Goal: Task Accomplishment & Management: Use online tool/utility

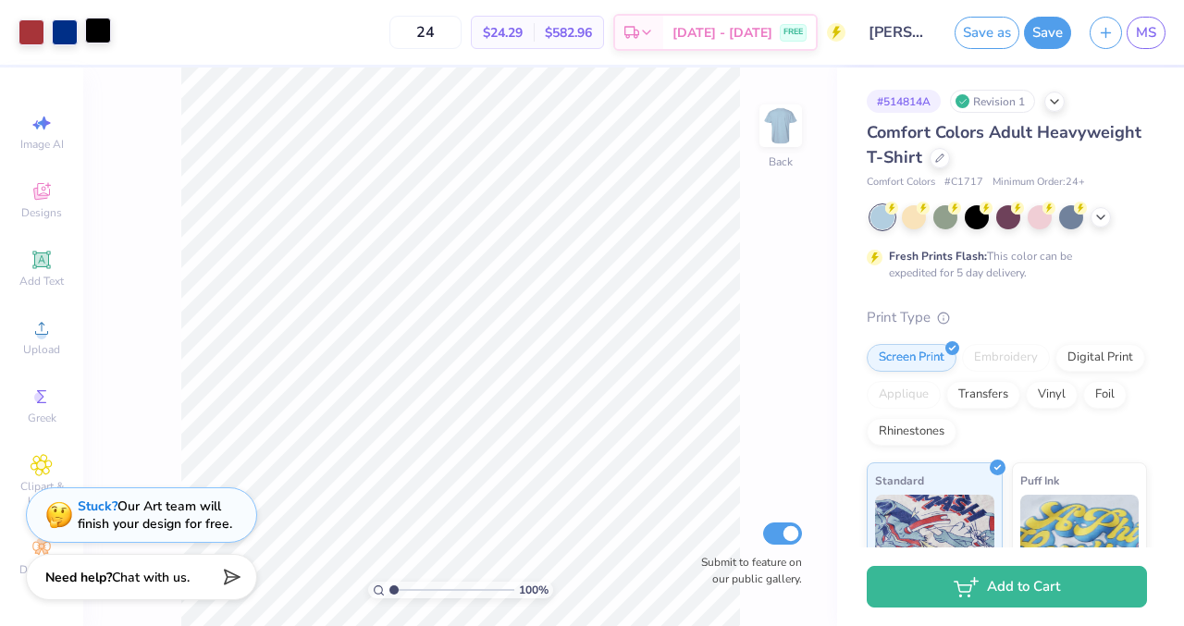
click at [97, 24] on div at bounding box center [98, 31] width 26 height 26
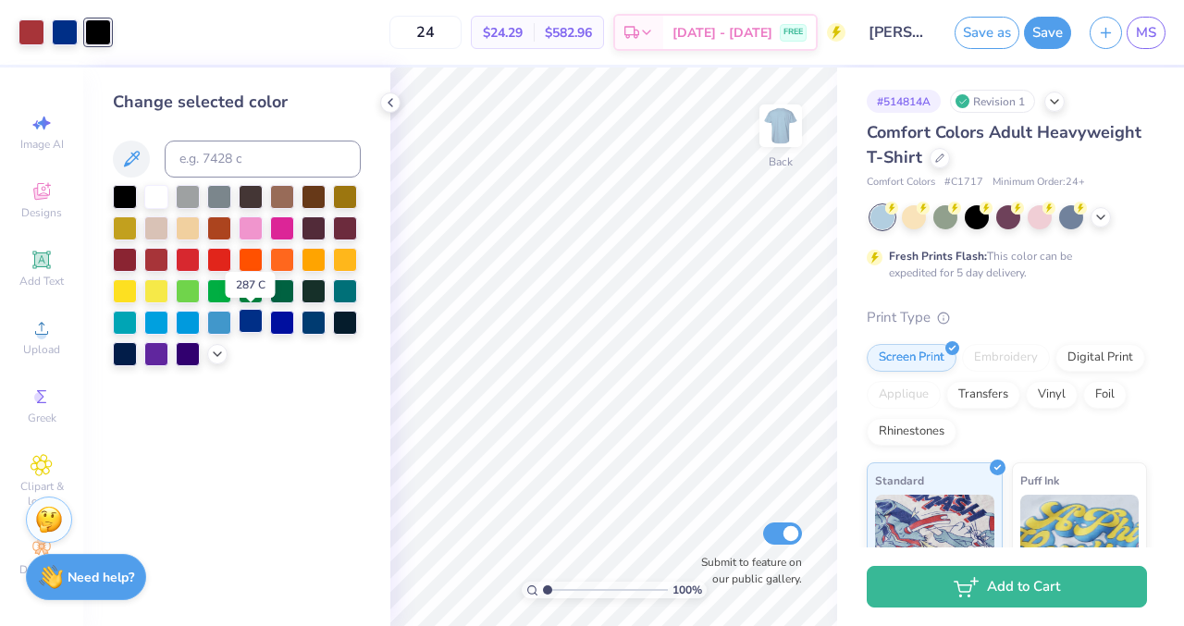
click at [252, 324] on div at bounding box center [251, 321] width 24 height 24
click at [384, 100] on icon at bounding box center [390, 102] width 15 height 15
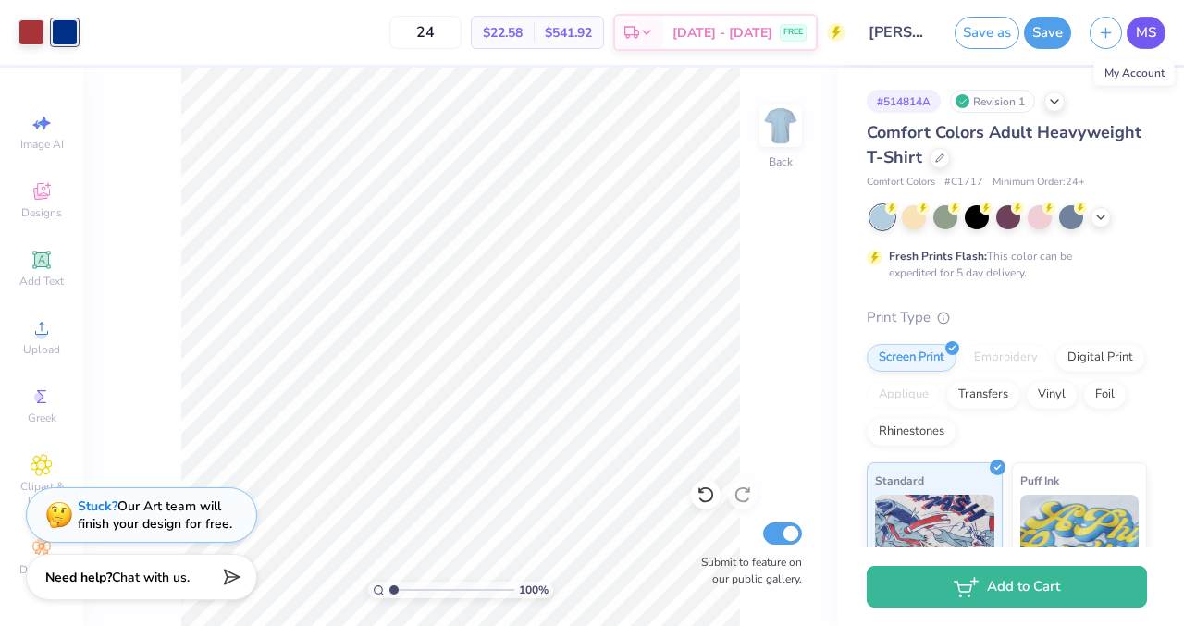
click at [1137, 43] on link "MS" at bounding box center [1145, 33] width 39 height 32
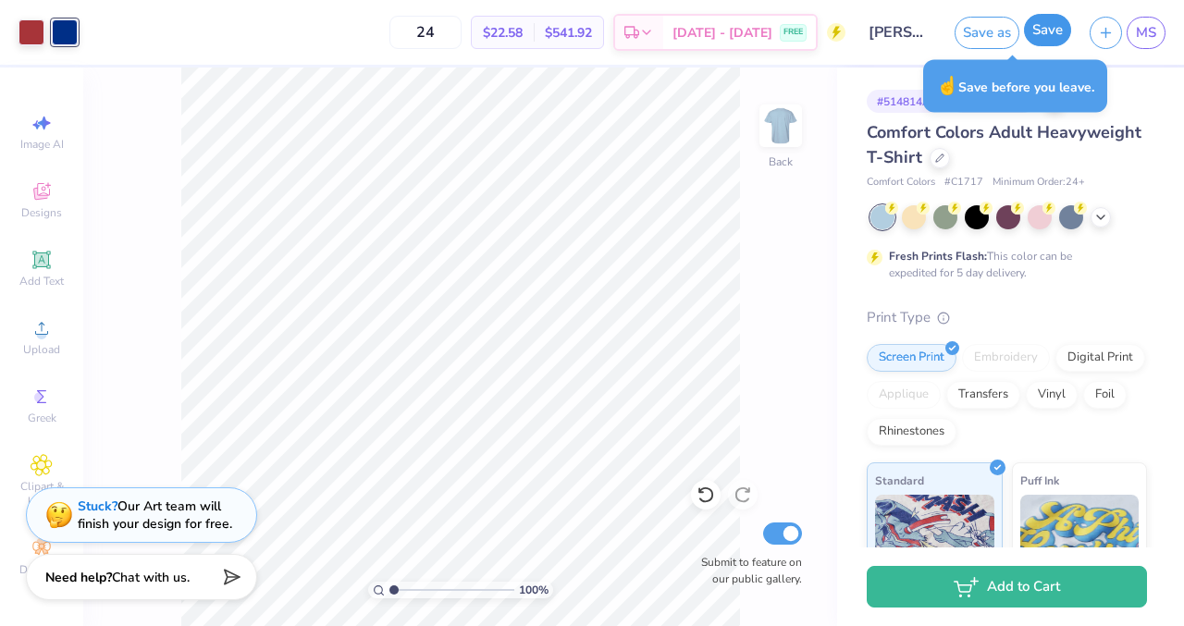
click at [1039, 28] on button "Save" at bounding box center [1047, 30] width 47 height 32
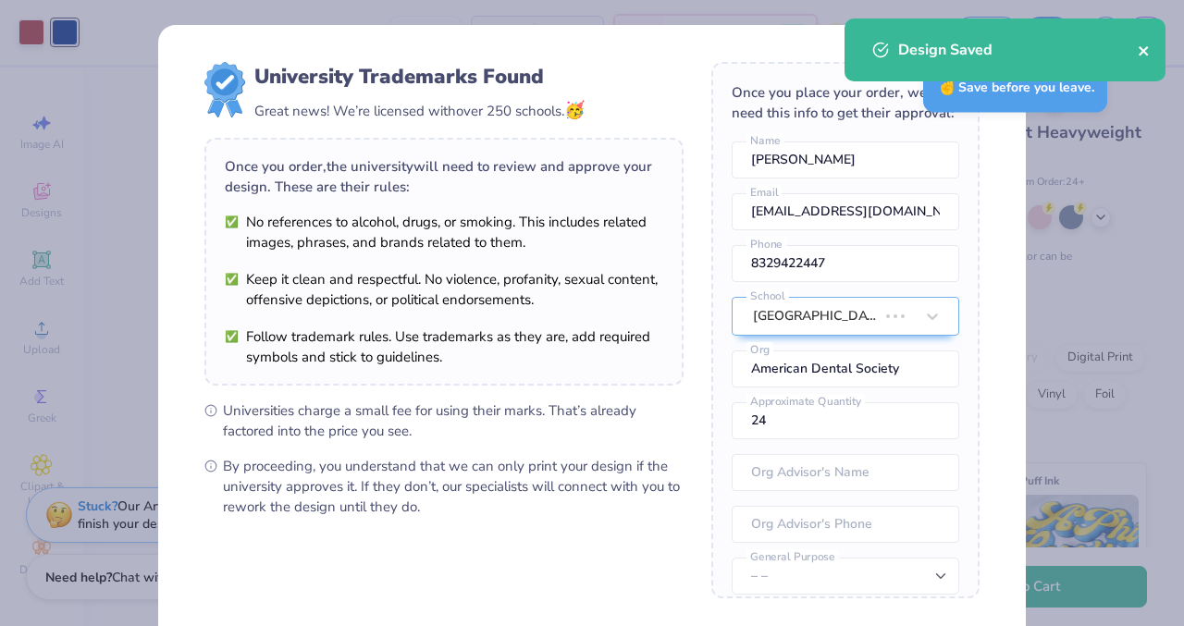
click at [1145, 46] on icon "close" at bounding box center [1143, 50] width 13 height 15
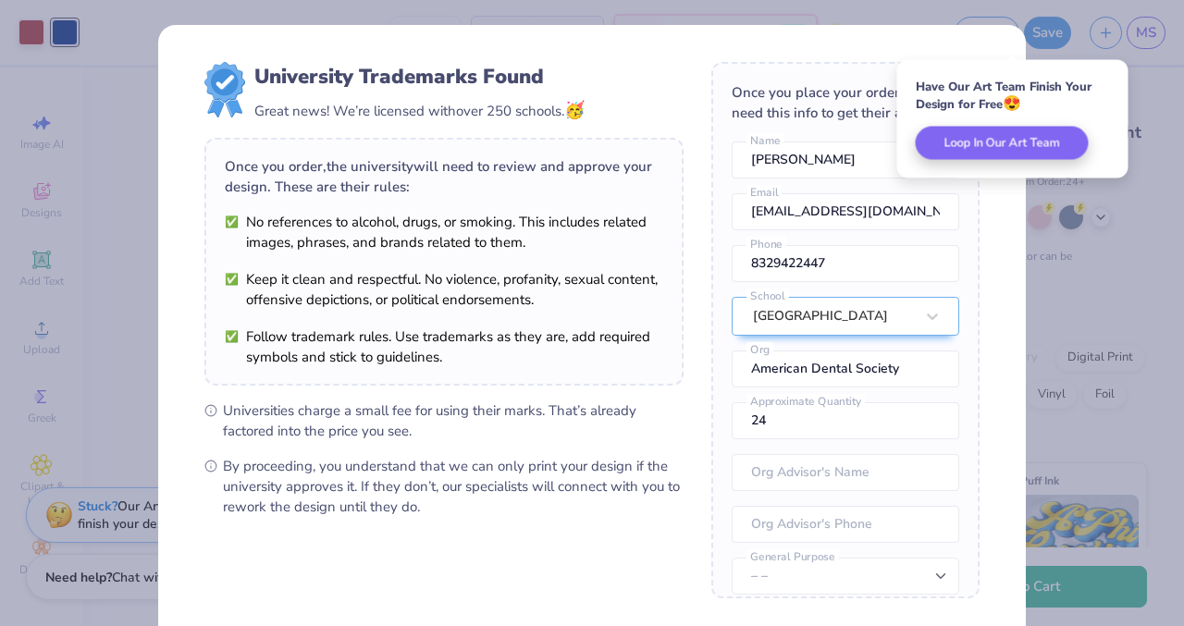
click at [1105, 70] on div "Have Our Art Team Finish Your Design for Free 😍 Loop In Our Art Team" at bounding box center [1012, 119] width 231 height 118
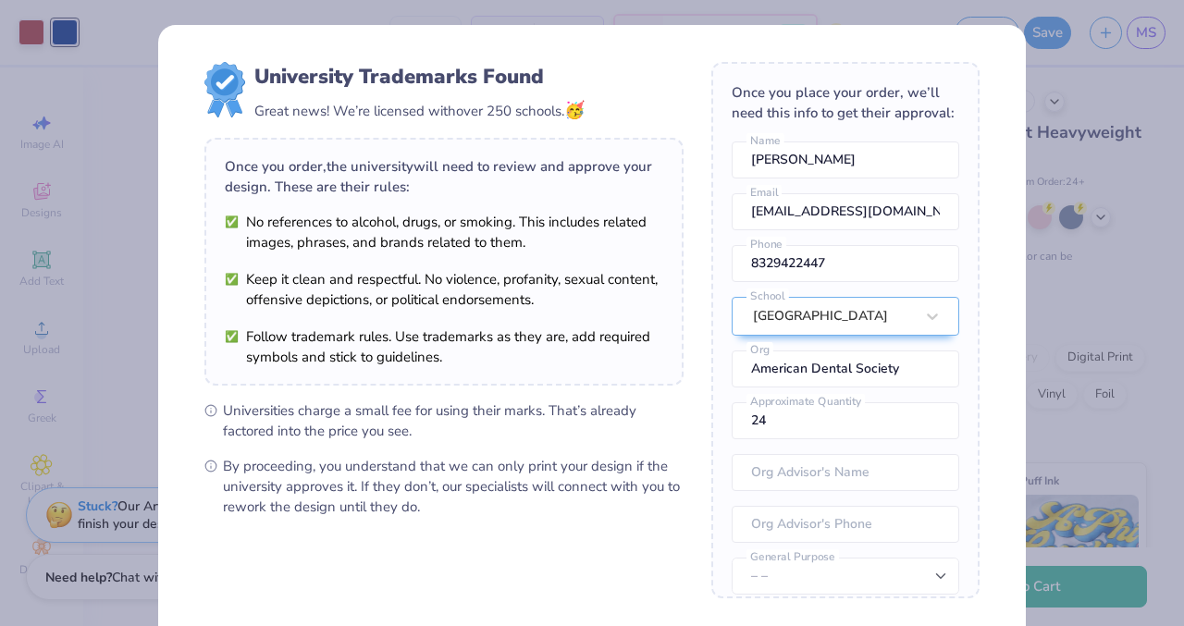
click at [1141, 80] on div "University Trademarks Found Great news! We’re licensed with over 250 schools. 🥳…" at bounding box center [592, 313] width 1184 height 626
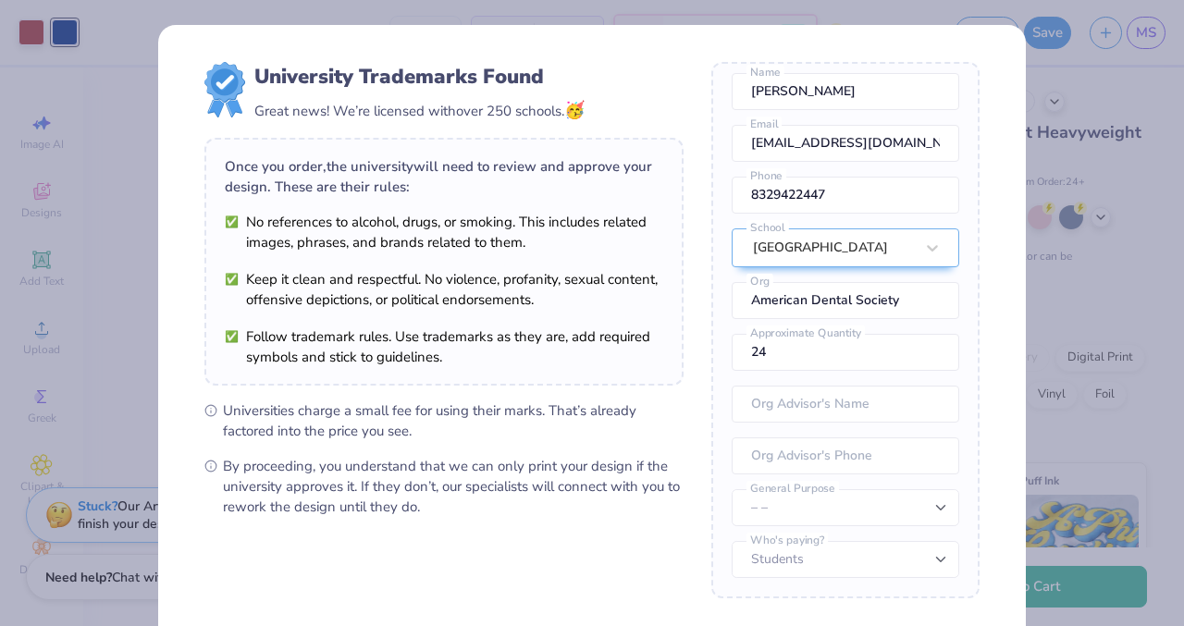
scroll to position [178, 0]
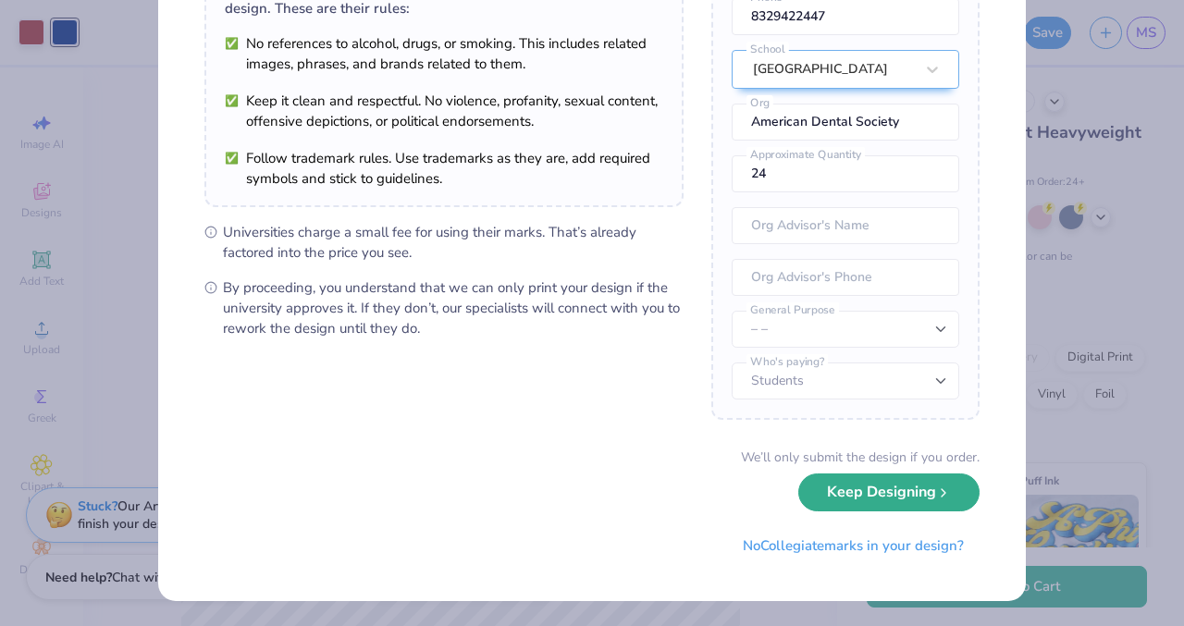
click at [849, 500] on button "Keep Designing" at bounding box center [888, 492] width 181 height 38
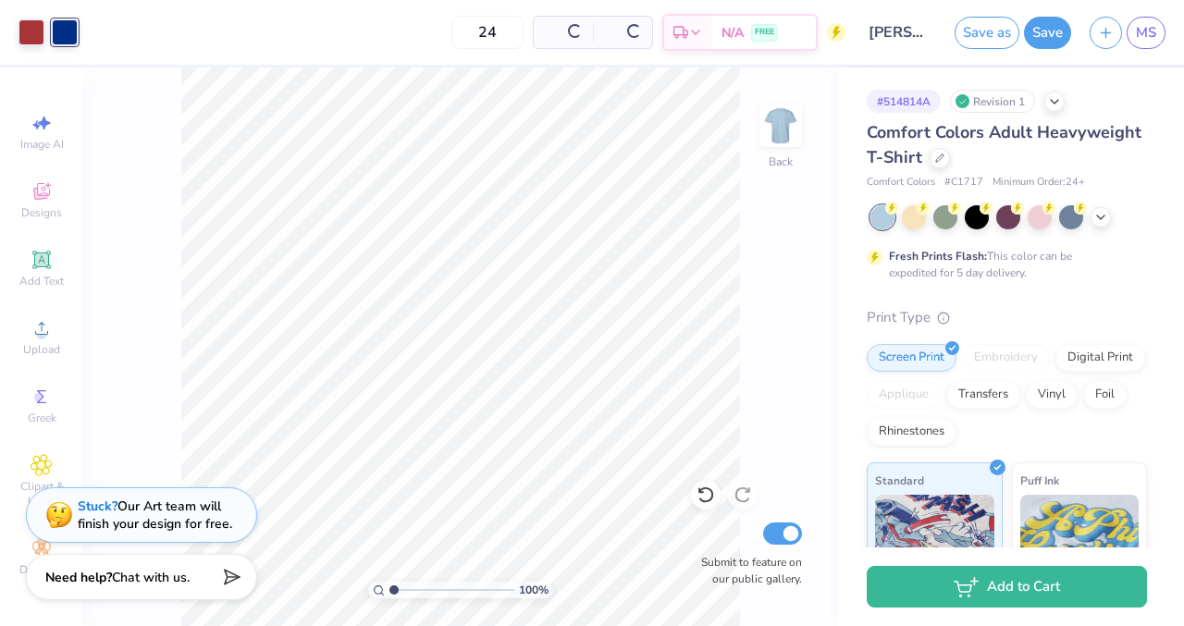
scroll to position [0, 0]
click at [1155, 36] on span "MS" at bounding box center [1146, 32] width 20 height 21
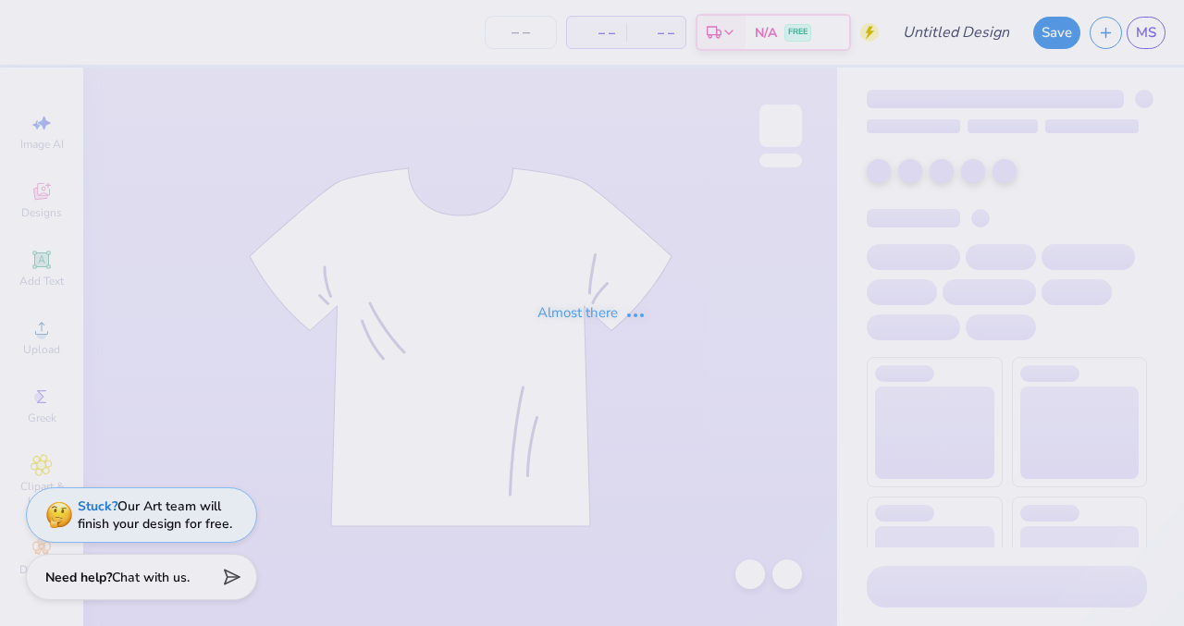
type input "[PERSON_NAME] : [GEOGRAPHIC_DATA]"
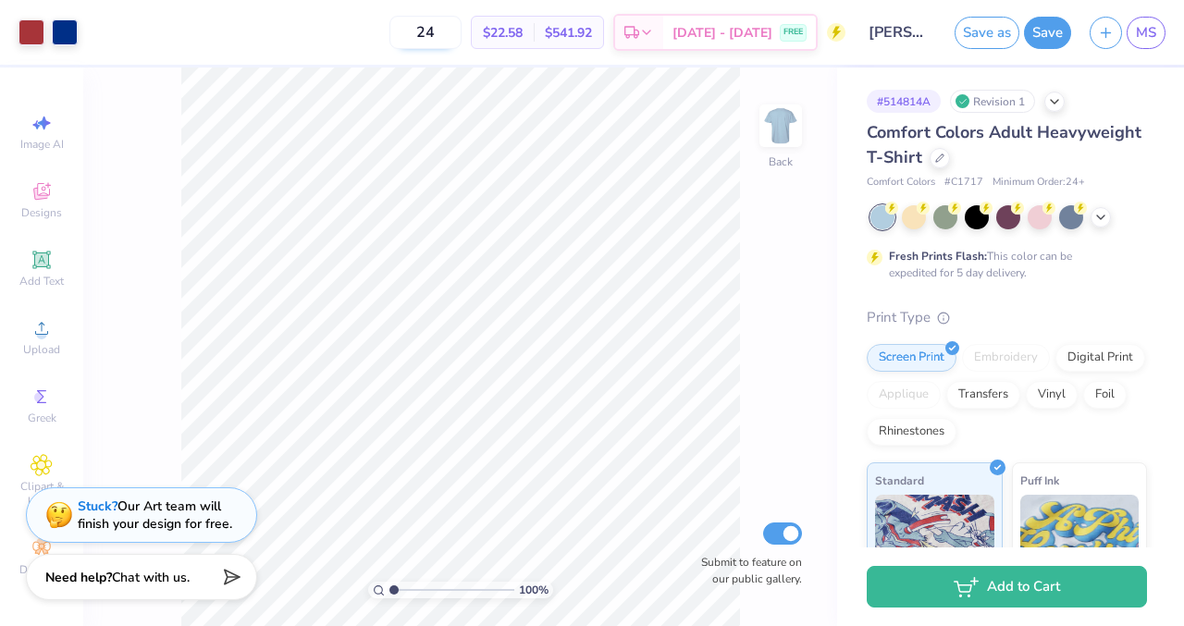
click at [461, 32] on input "24" at bounding box center [425, 32] width 72 height 33
type input "20"
click at [1152, 34] on span "MS" at bounding box center [1146, 32] width 20 height 21
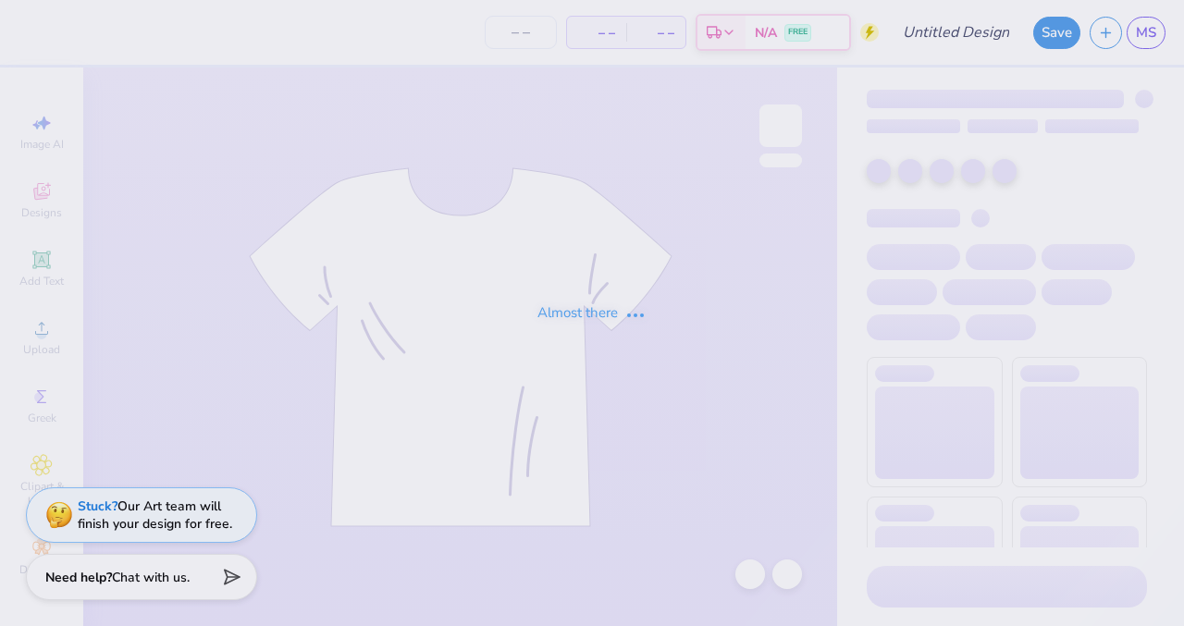
type input "[PERSON_NAME] : [GEOGRAPHIC_DATA]"
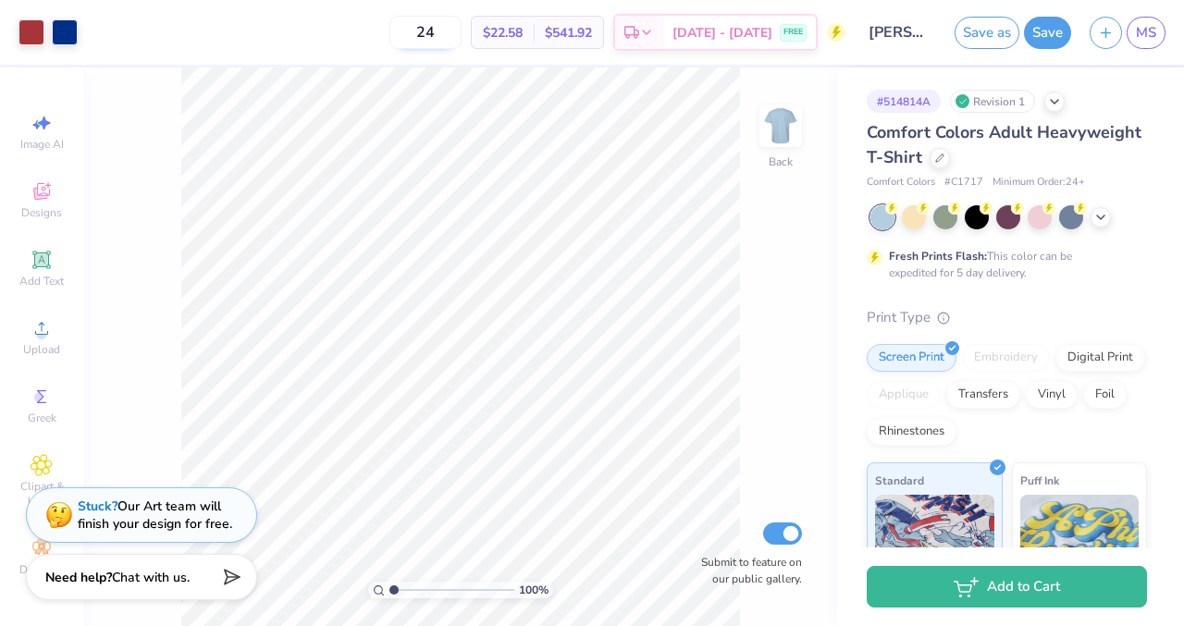
click at [458, 31] on input "24" at bounding box center [425, 32] width 72 height 33
type input "20"
click at [59, 29] on div at bounding box center [65, 31] width 26 height 26
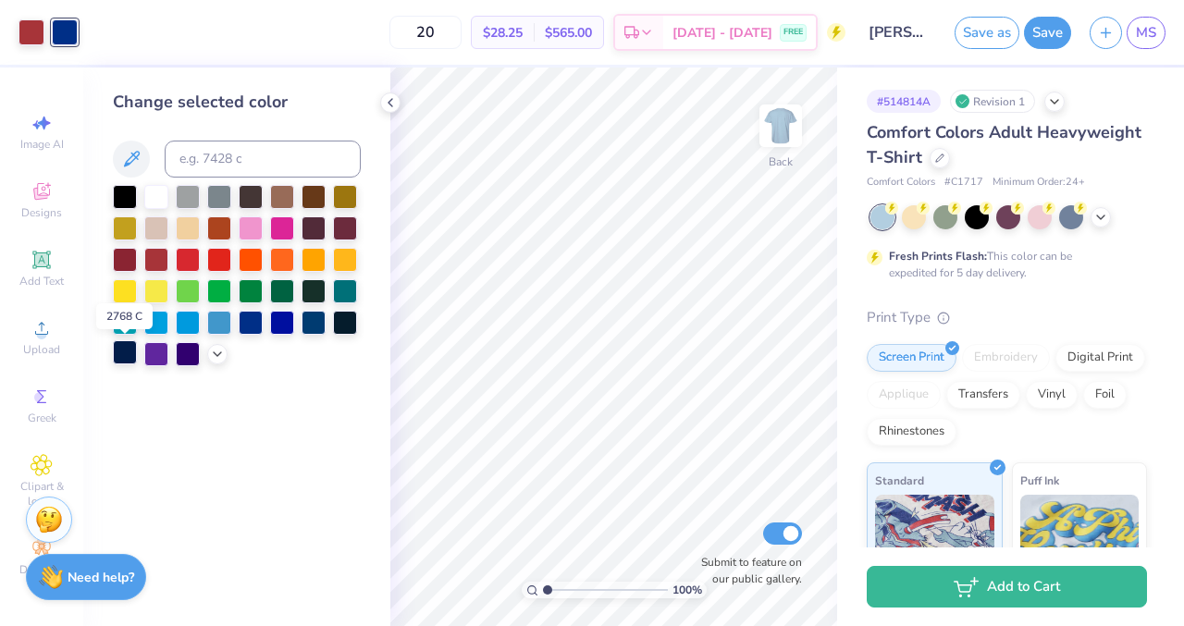
click at [119, 356] on div at bounding box center [125, 352] width 24 height 24
click at [243, 325] on div at bounding box center [251, 321] width 24 height 24
click at [218, 326] on div at bounding box center [219, 321] width 24 height 24
click at [190, 327] on div at bounding box center [188, 321] width 24 height 24
click at [157, 327] on div at bounding box center [156, 321] width 24 height 24
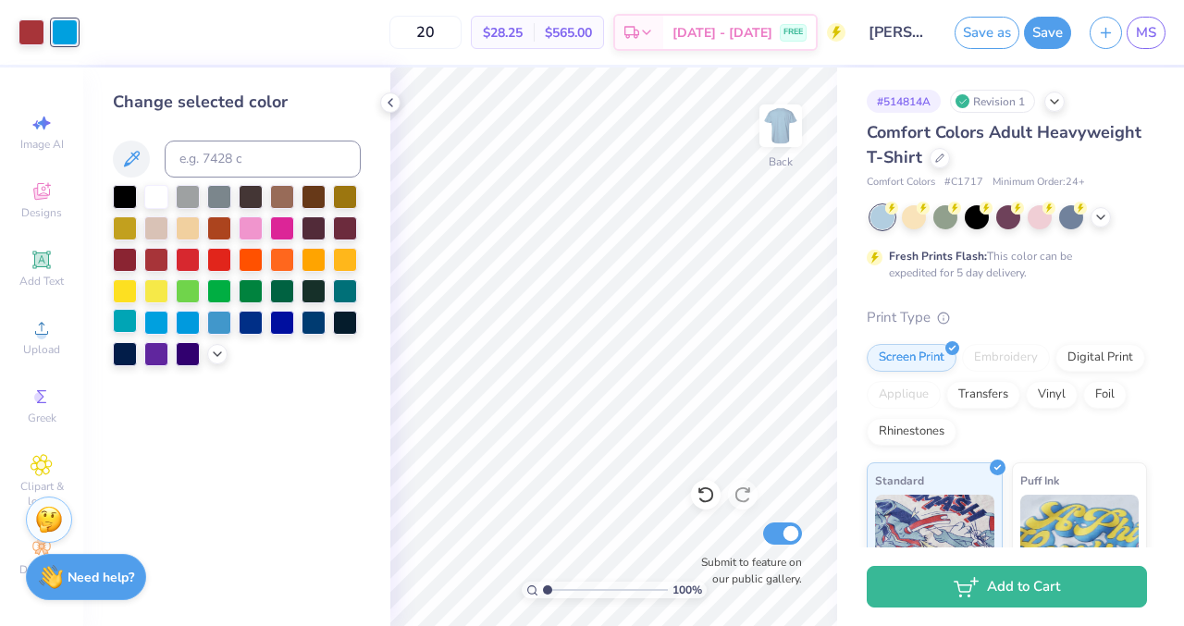
click at [117, 324] on div at bounding box center [125, 321] width 24 height 24
click at [246, 321] on div at bounding box center [251, 321] width 24 height 24
click at [392, 102] on icon at bounding box center [390, 102] width 15 height 15
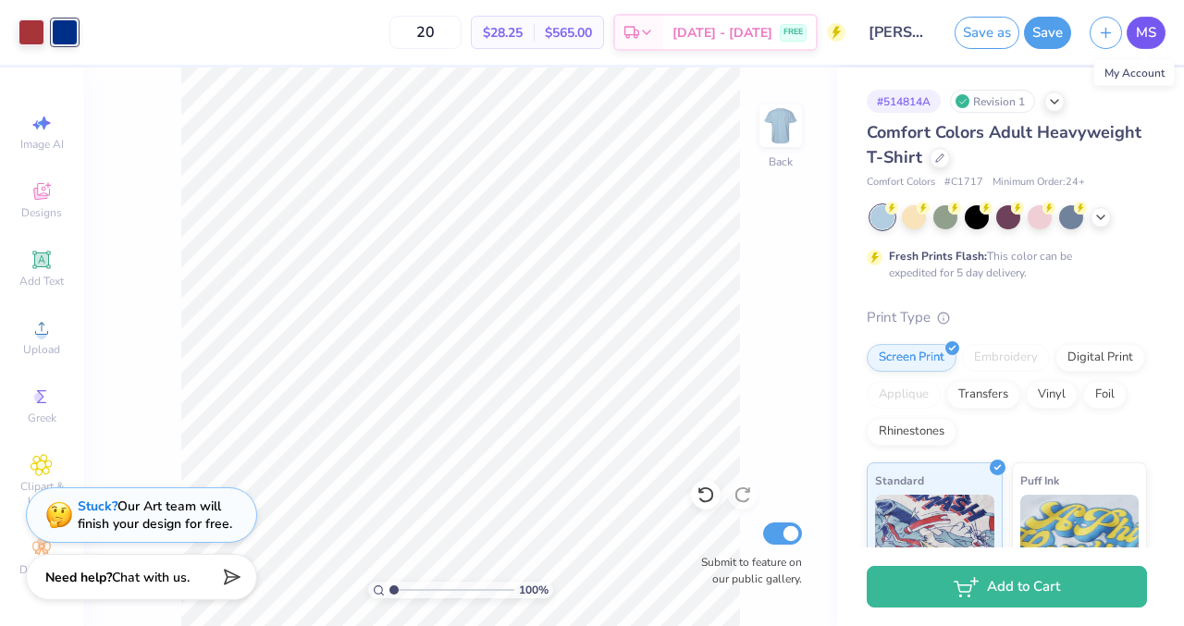
click at [1149, 34] on span "MS" at bounding box center [1146, 32] width 20 height 21
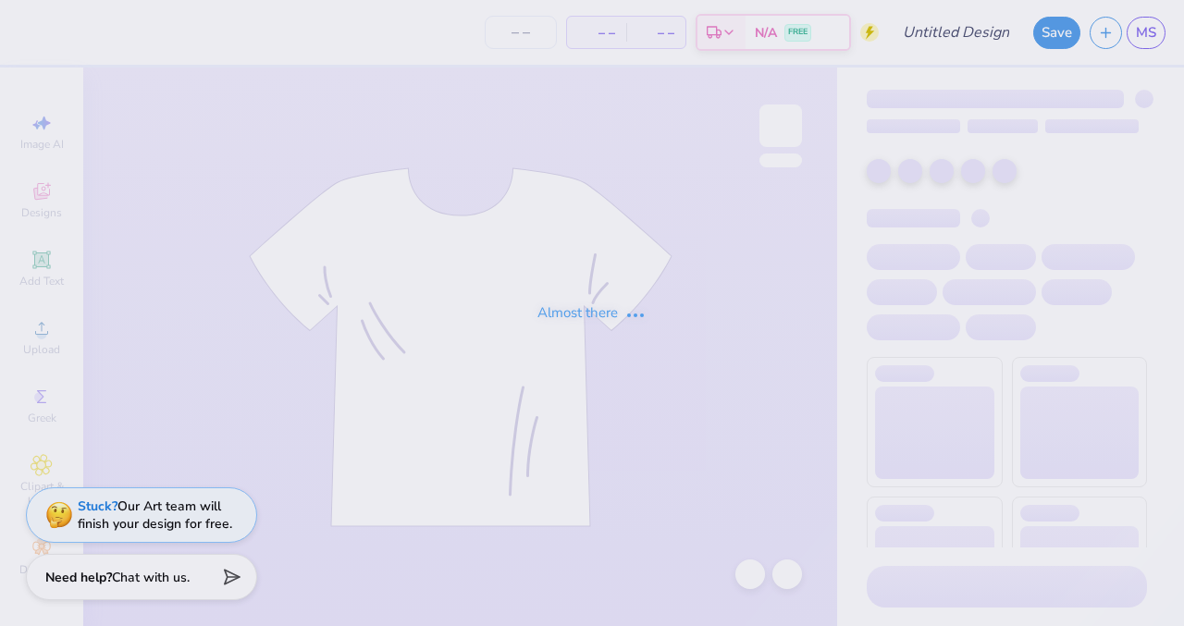
type input "[GEOGRAPHIC_DATA] : [PERSON_NAME]"
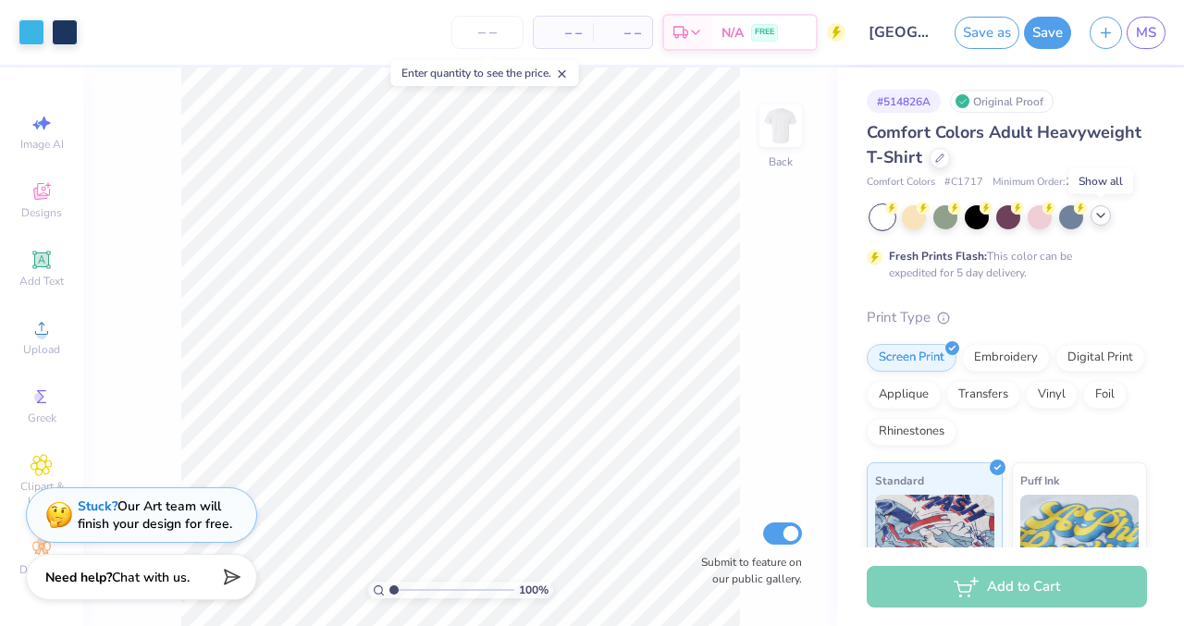
click at [1104, 218] on icon at bounding box center [1100, 215] width 15 height 15
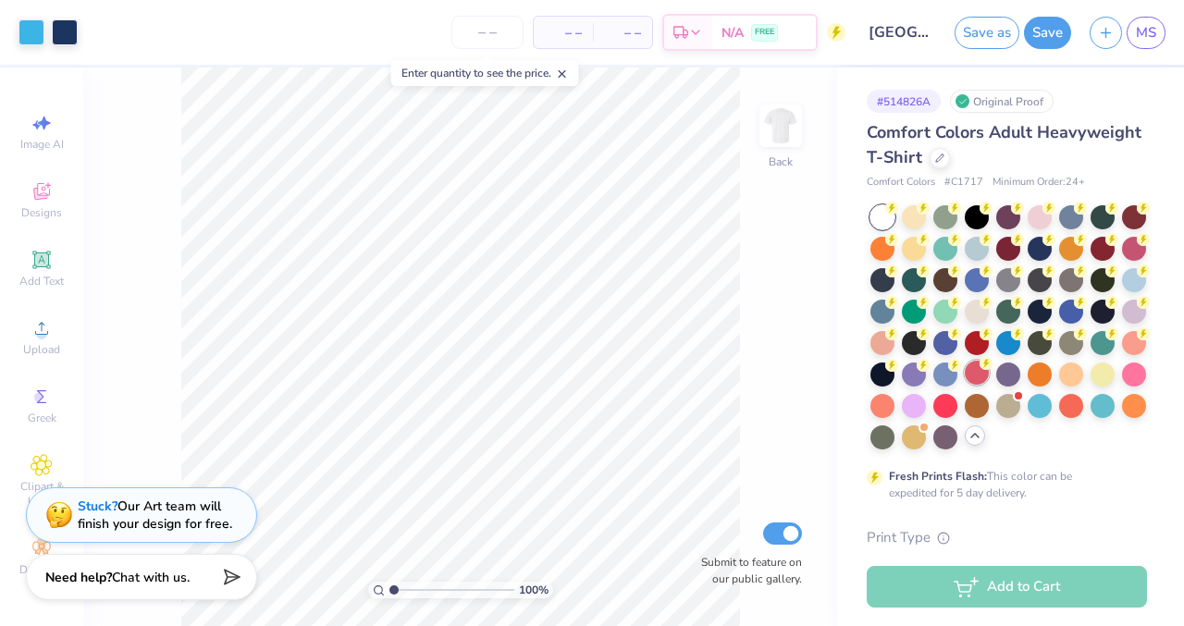
click at [970, 377] on div at bounding box center [977, 373] width 24 height 24
click at [1137, 273] on icon at bounding box center [1143, 269] width 13 height 13
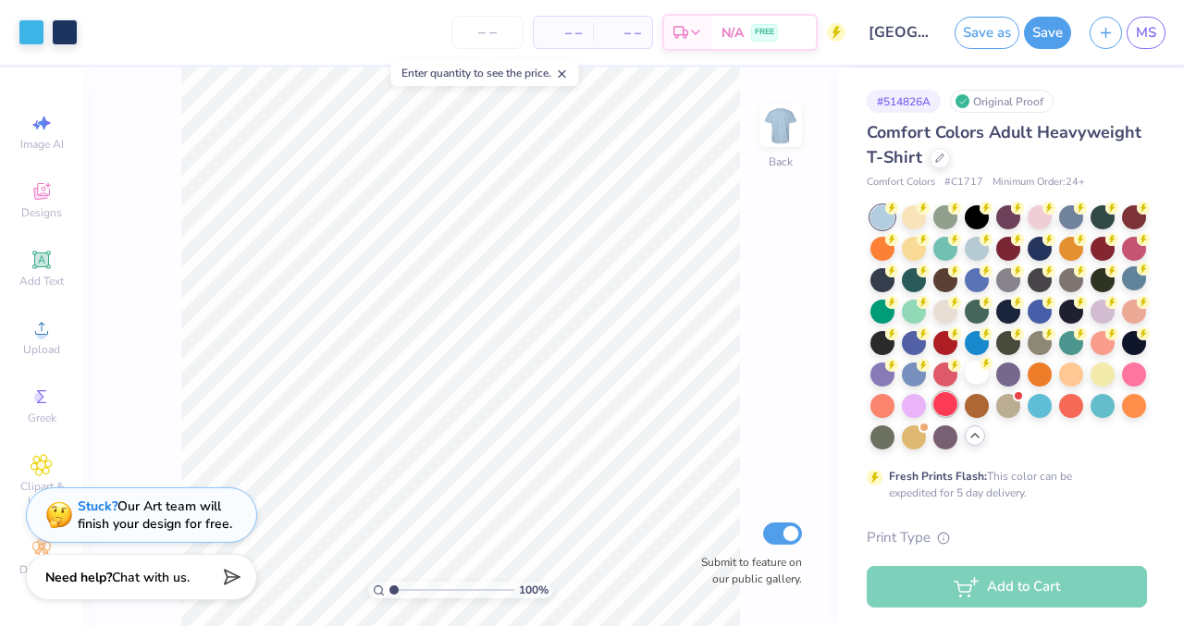
click at [946, 401] on div at bounding box center [945, 404] width 24 height 24
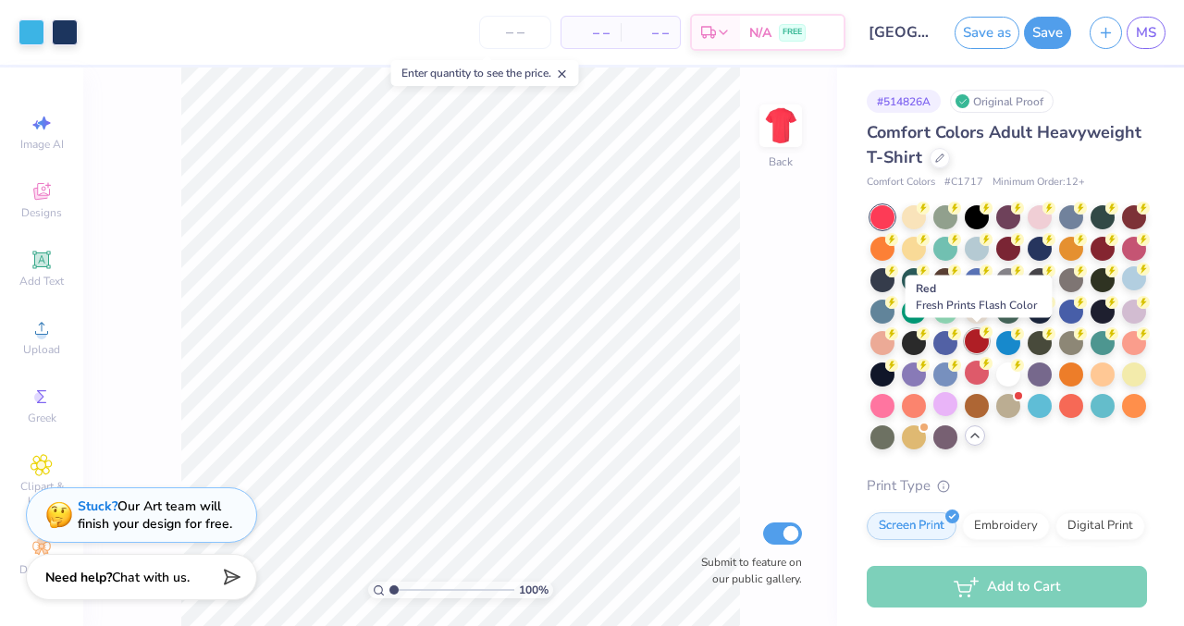
click at [977, 345] on div at bounding box center [977, 341] width 24 height 24
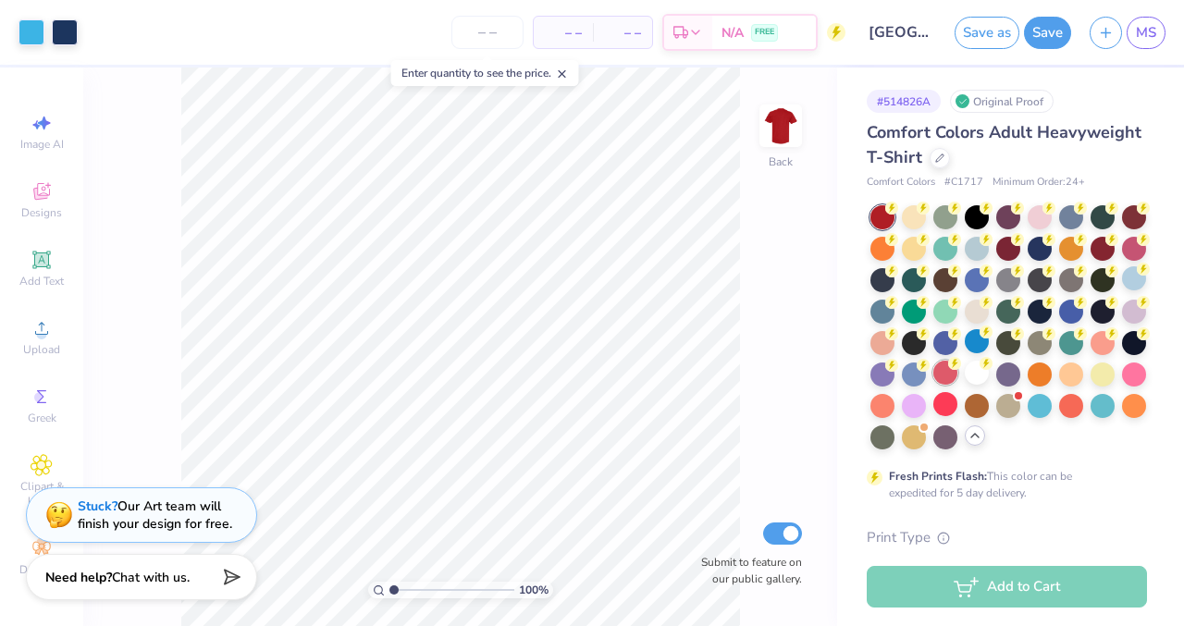
click at [939, 372] on div at bounding box center [945, 373] width 24 height 24
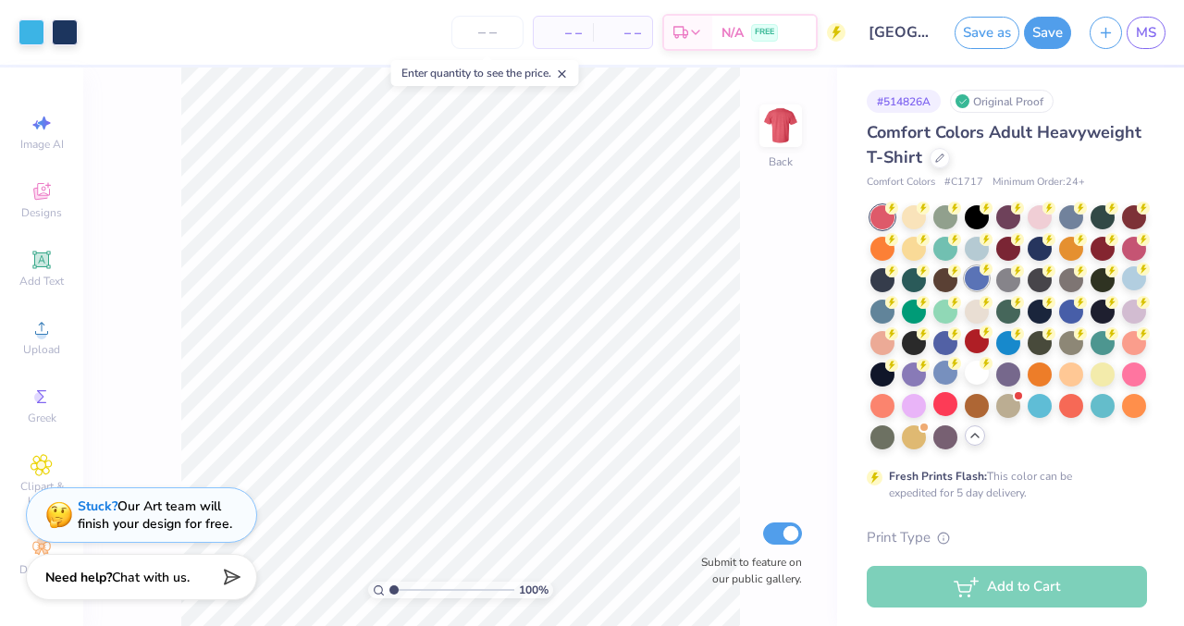
click at [974, 285] on div at bounding box center [977, 278] width 24 height 24
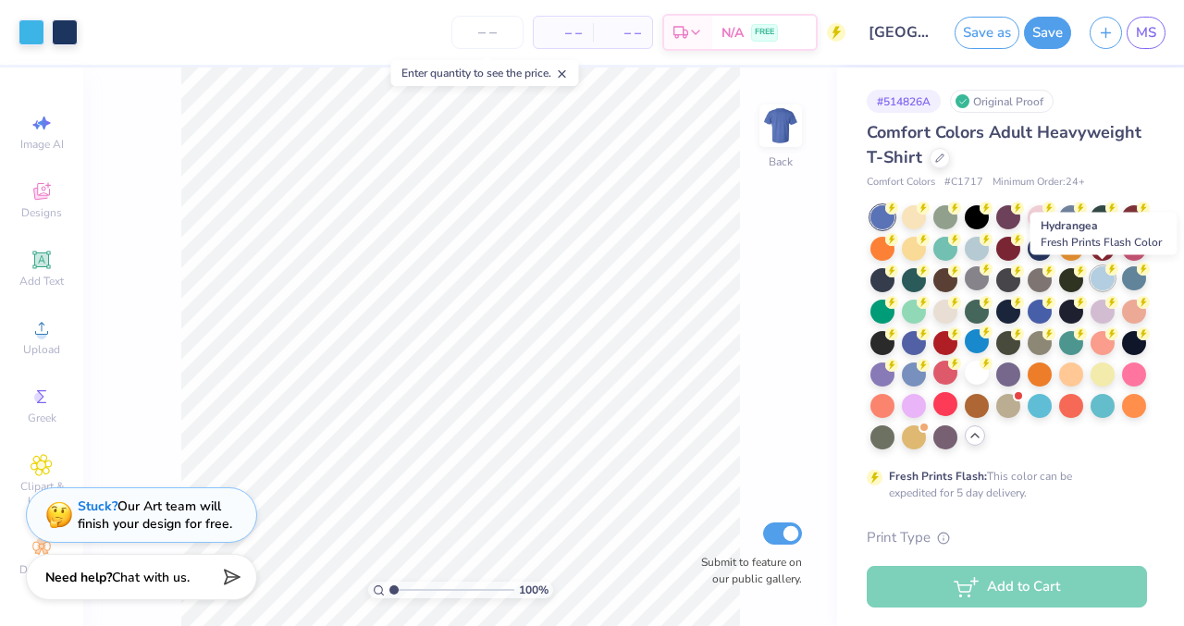
click at [1101, 281] on div at bounding box center [1102, 278] width 24 height 24
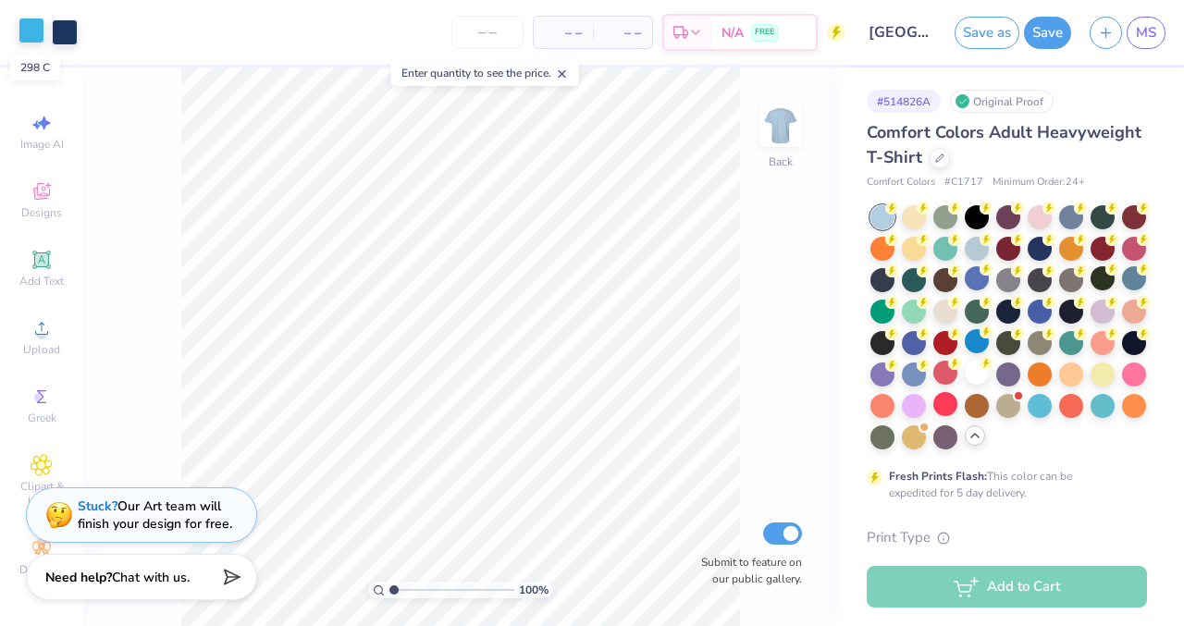
click at [38, 33] on div at bounding box center [31, 31] width 26 height 26
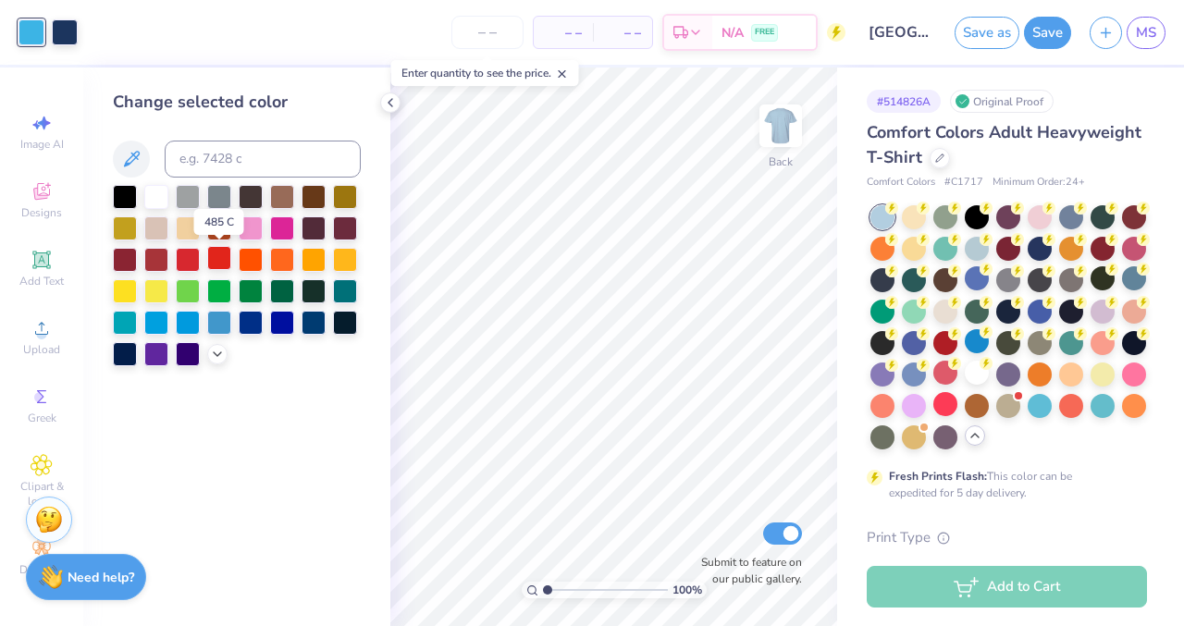
click at [214, 259] on div at bounding box center [219, 258] width 24 height 24
click at [189, 260] on div at bounding box center [188, 258] width 24 height 24
click at [207, 260] on div at bounding box center [219, 258] width 24 height 24
click at [183, 260] on div at bounding box center [188, 258] width 24 height 24
click at [228, 166] on input at bounding box center [263, 159] width 196 height 37
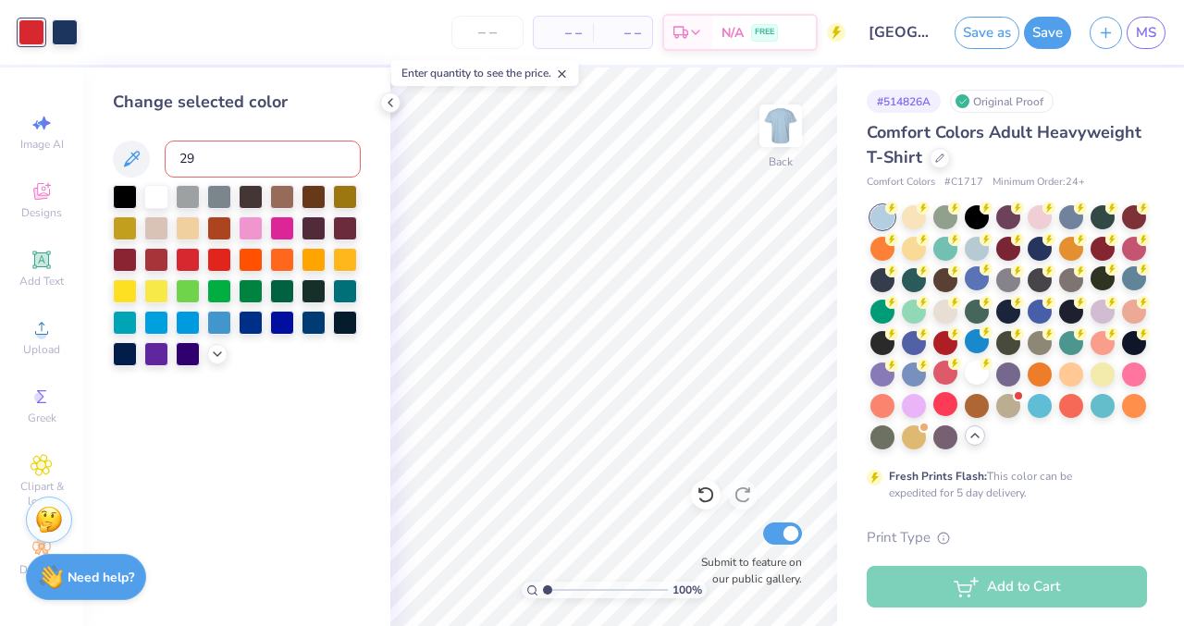
type input "298"
click at [983, 376] on div at bounding box center [977, 373] width 24 height 24
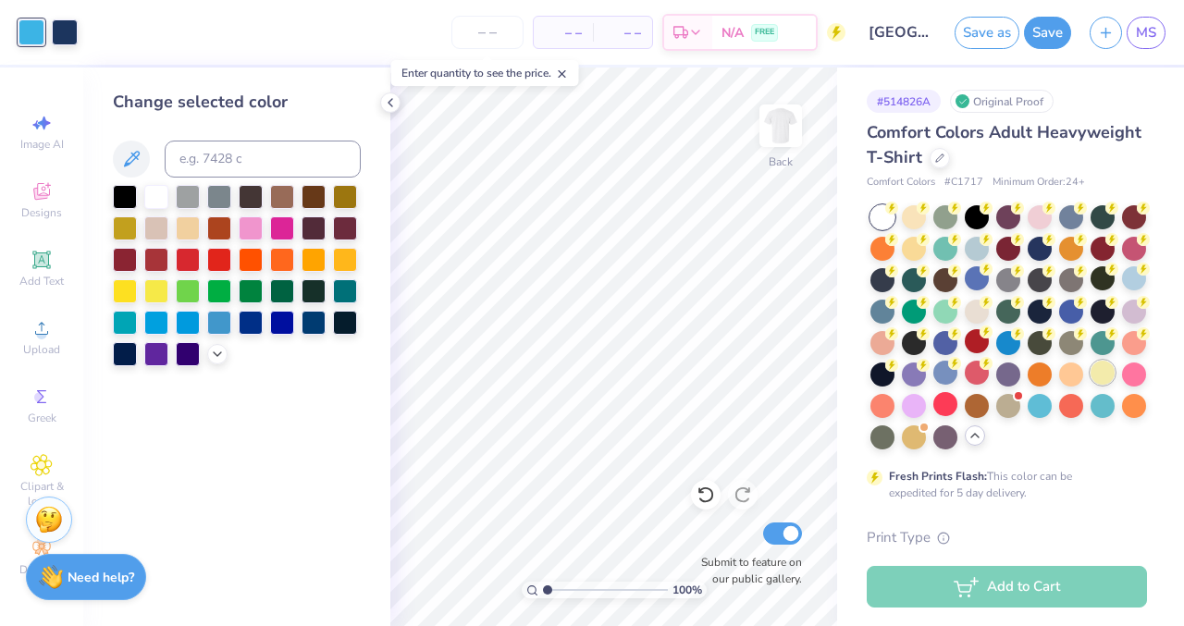
click at [1105, 375] on div at bounding box center [1102, 373] width 24 height 24
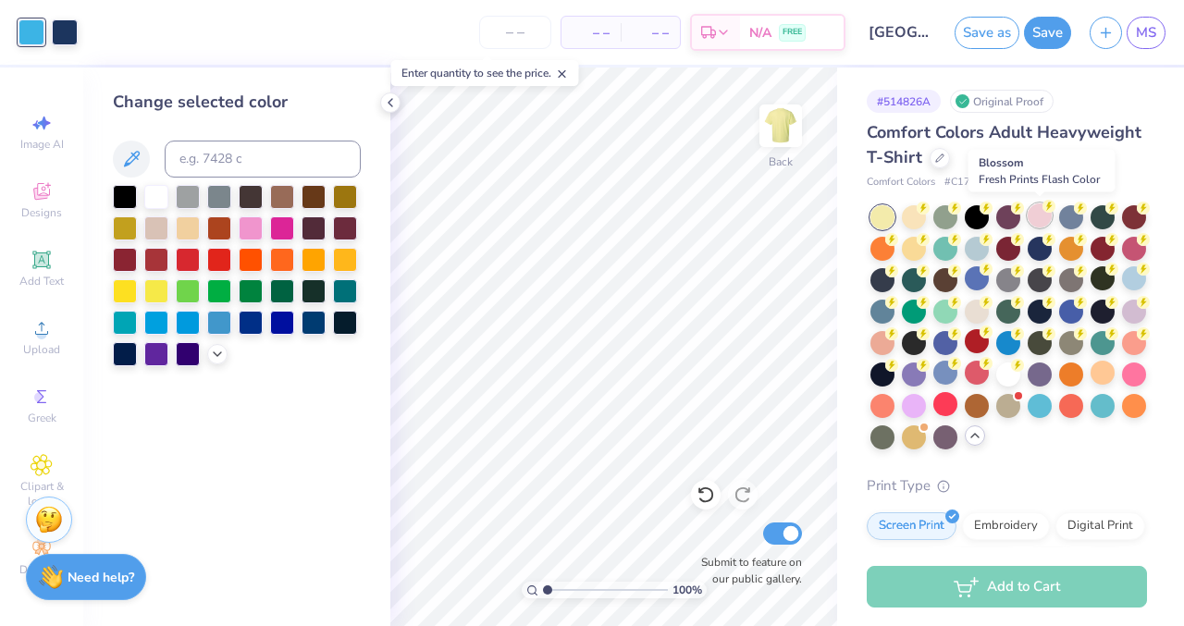
click at [1038, 218] on div at bounding box center [1039, 215] width 24 height 24
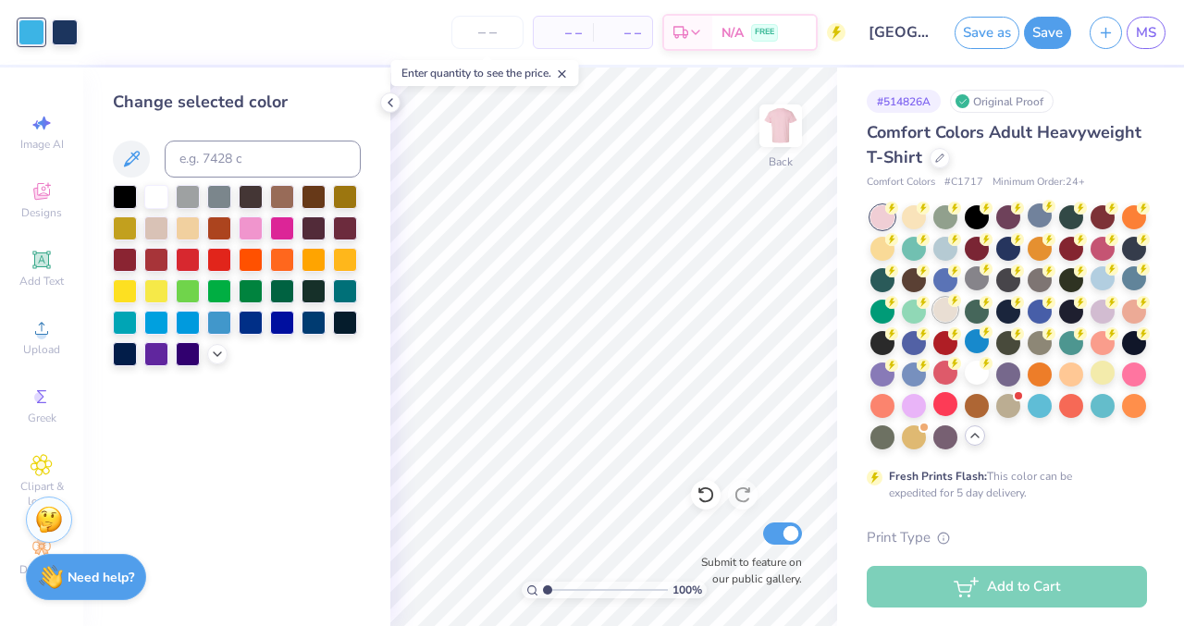
click at [940, 315] on div at bounding box center [945, 310] width 24 height 24
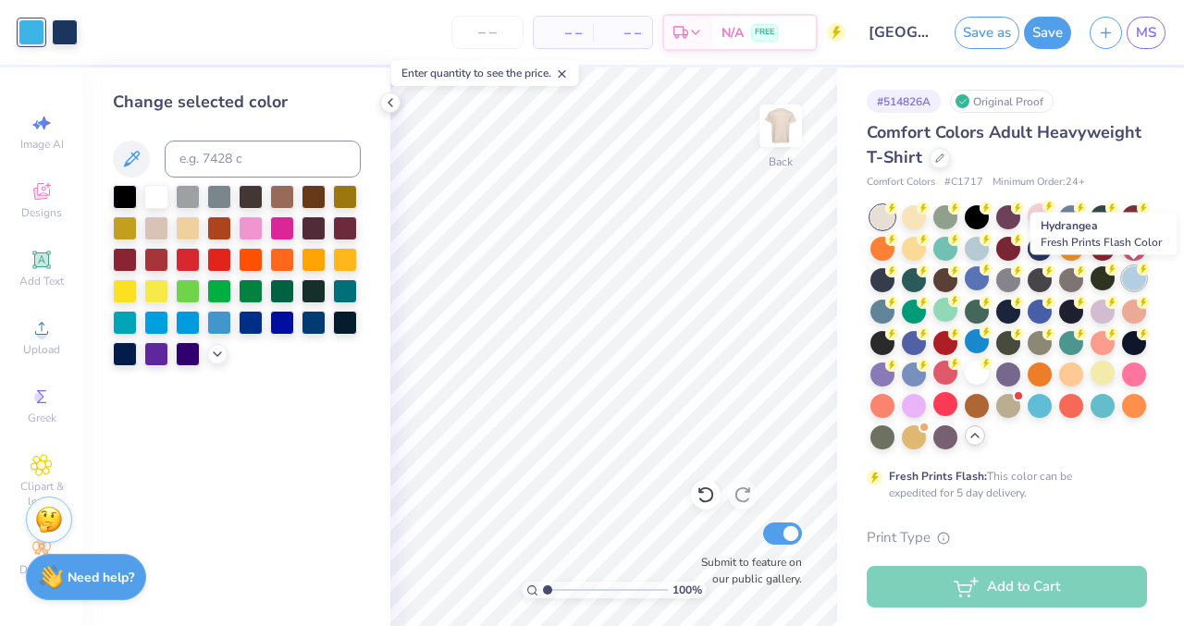
click at [1133, 277] on div at bounding box center [1134, 278] width 24 height 24
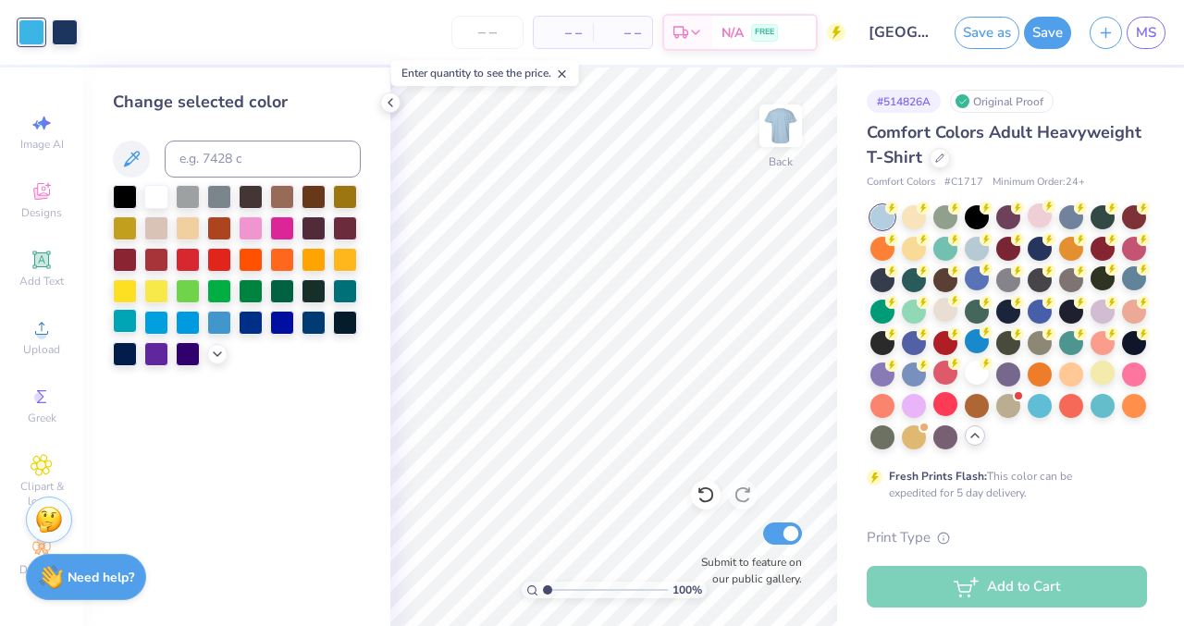
click at [130, 323] on div at bounding box center [125, 321] width 24 height 24
click at [229, 250] on div at bounding box center [219, 258] width 24 height 24
click at [190, 255] on div at bounding box center [188, 258] width 24 height 24
click at [252, 223] on div at bounding box center [251, 227] width 24 height 24
click at [281, 230] on div at bounding box center [282, 227] width 24 height 24
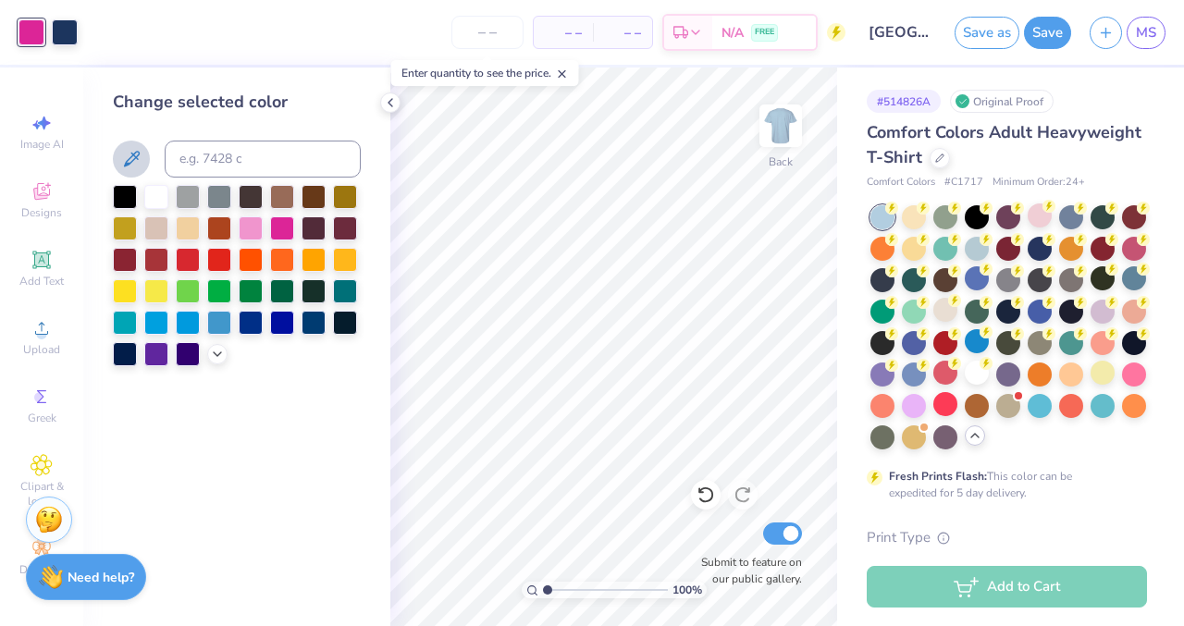
click at [129, 157] on icon at bounding box center [131, 159] width 22 height 22
click at [129, 158] on icon at bounding box center [132, 159] width 16 height 16
click at [129, 159] on icon at bounding box center [132, 159] width 16 height 16
click at [215, 357] on icon at bounding box center [217, 352] width 15 height 15
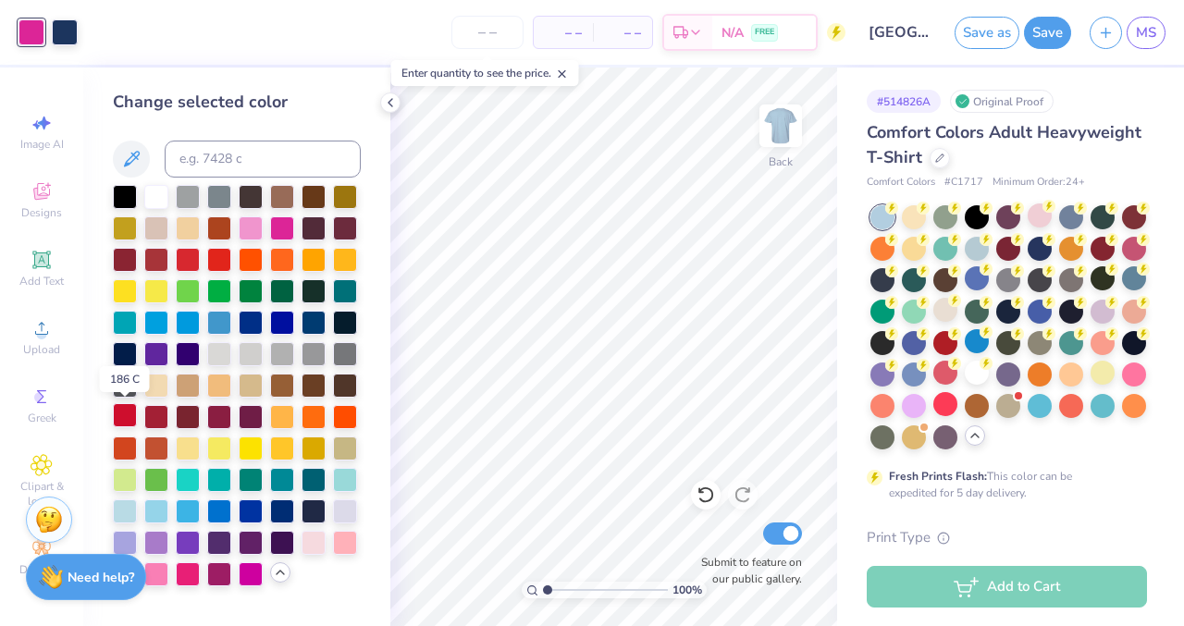
click at [117, 416] on div at bounding box center [125, 415] width 24 height 24
click at [338, 545] on div at bounding box center [345, 541] width 24 height 24
click at [190, 258] on div at bounding box center [188, 258] width 24 height 24
click at [293, 162] on input at bounding box center [263, 159] width 196 height 37
type input "f"
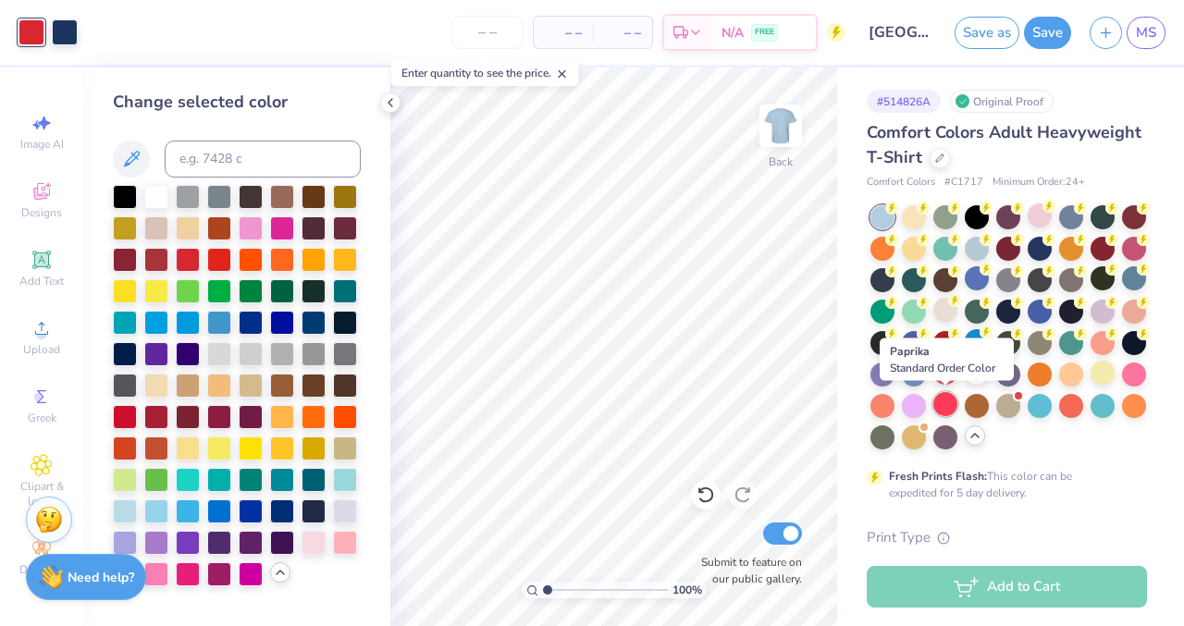
click at [940, 402] on div at bounding box center [945, 404] width 24 height 24
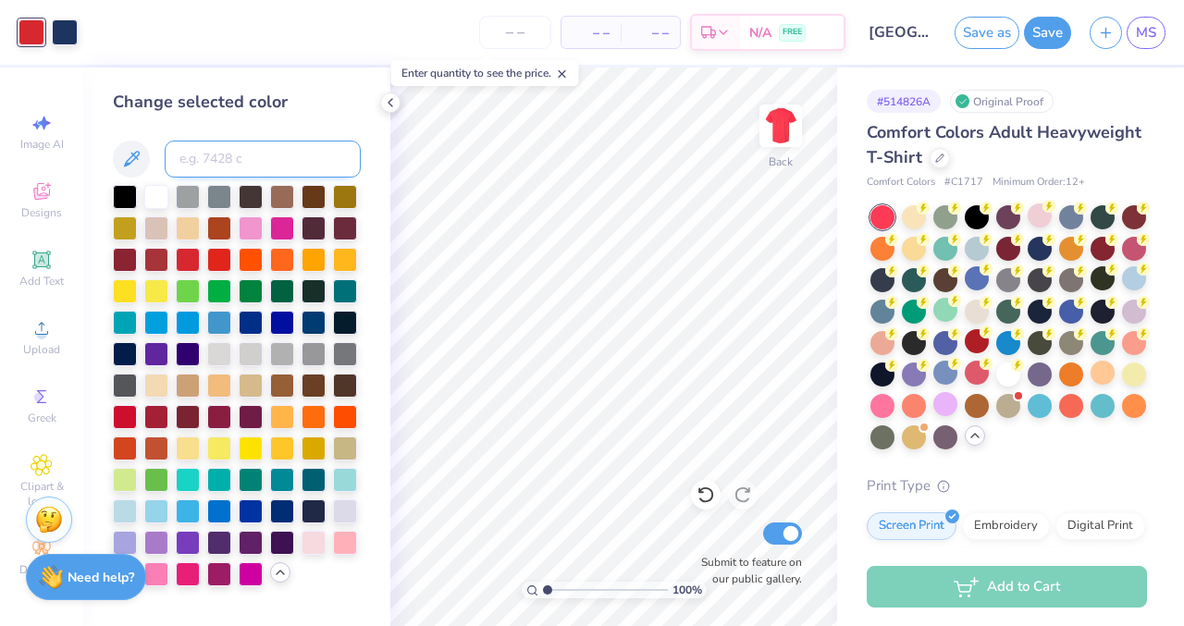
click at [239, 166] on input at bounding box center [263, 159] width 196 height 37
type input "298"
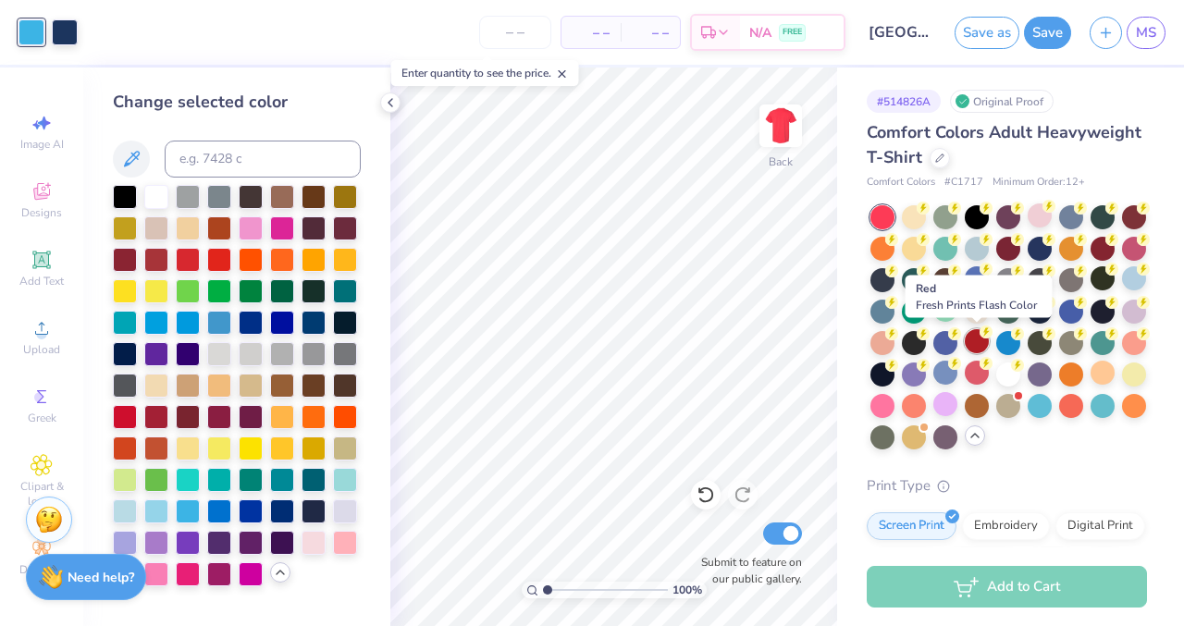
click at [971, 337] on div at bounding box center [977, 341] width 24 height 24
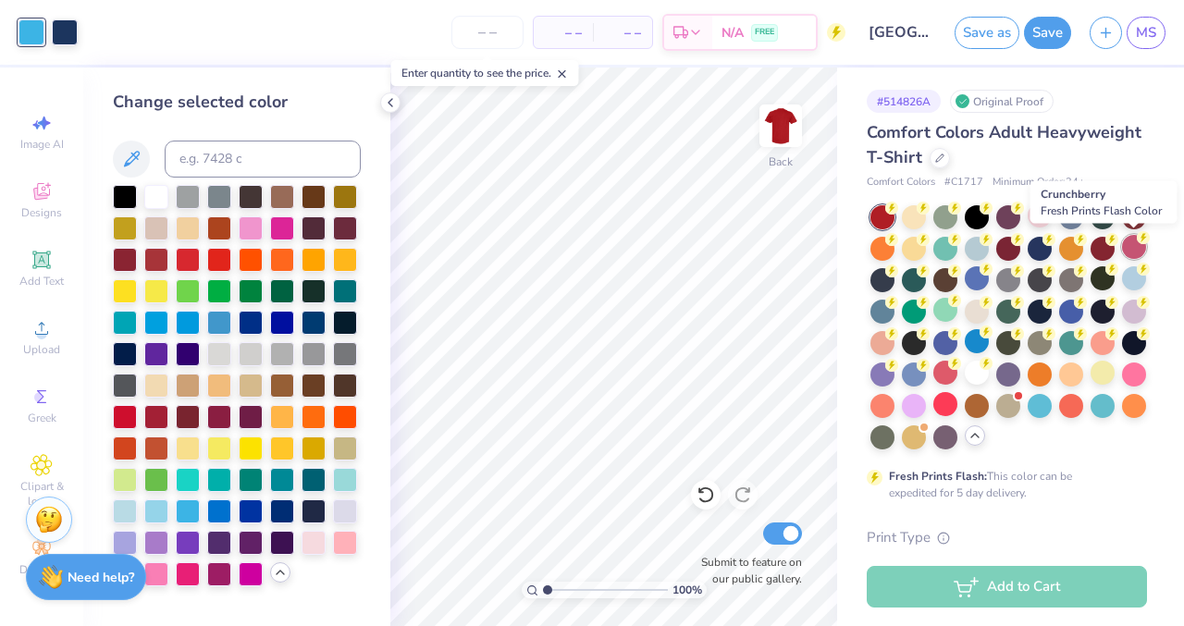
click at [1126, 241] on div at bounding box center [1134, 247] width 24 height 24
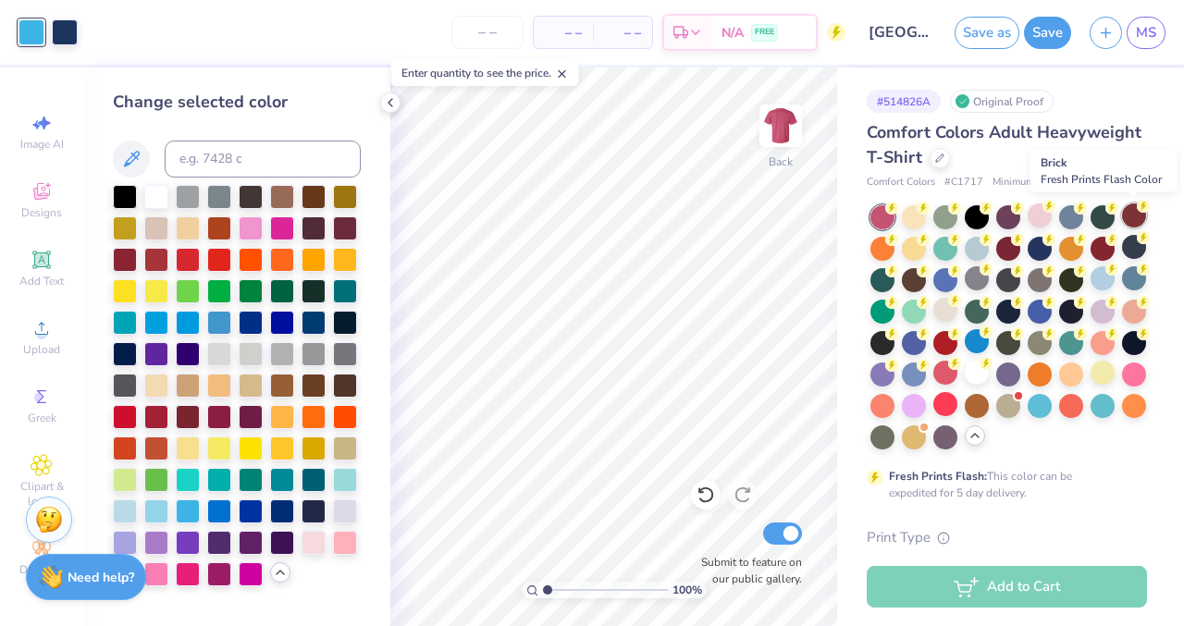
click at [1137, 218] on div at bounding box center [1134, 215] width 24 height 24
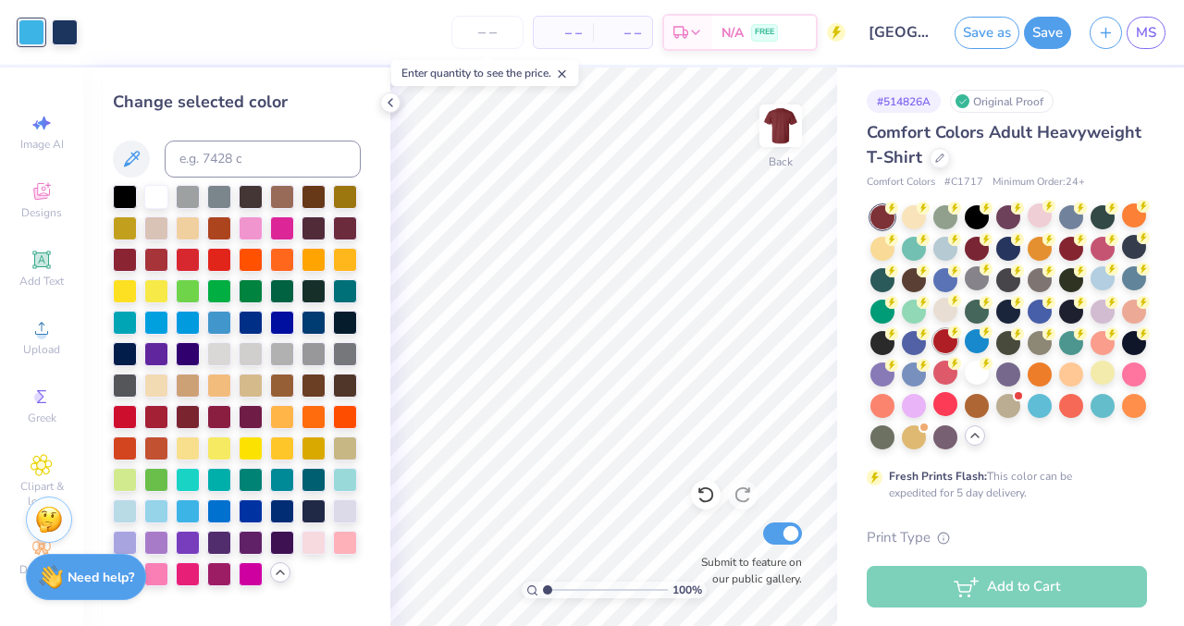
click at [947, 349] on div at bounding box center [945, 341] width 24 height 24
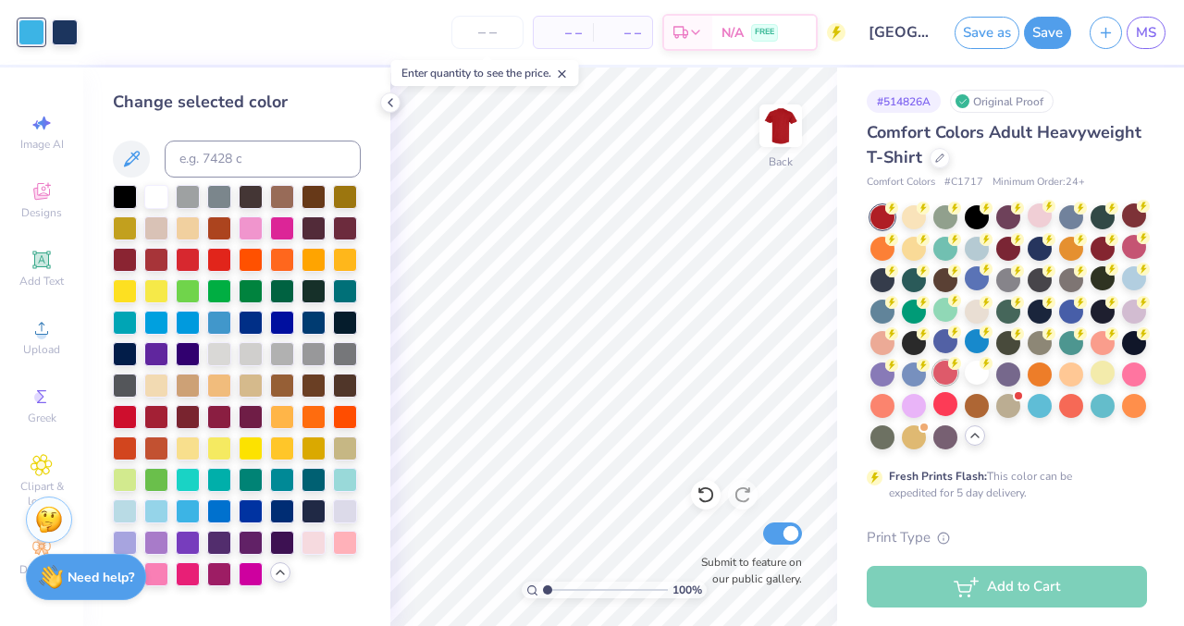
click at [939, 376] on div at bounding box center [945, 373] width 24 height 24
click at [949, 380] on div at bounding box center [945, 373] width 24 height 24
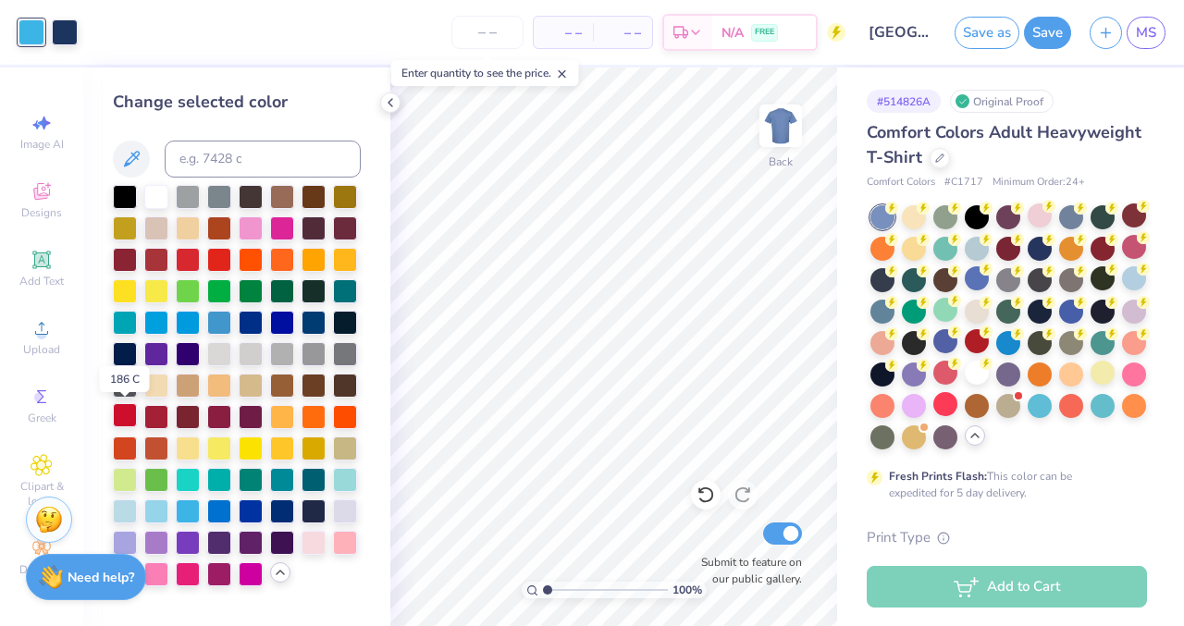
click at [122, 423] on div at bounding box center [125, 415] width 24 height 24
click at [316, 546] on div at bounding box center [313, 541] width 24 height 24
click at [186, 578] on div at bounding box center [188, 572] width 24 height 24
click at [150, 577] on div at bounding box center [156, 572] width 24 height 24
click at [316, 540] on div at bounding box center [313, 541] width 24 height 24
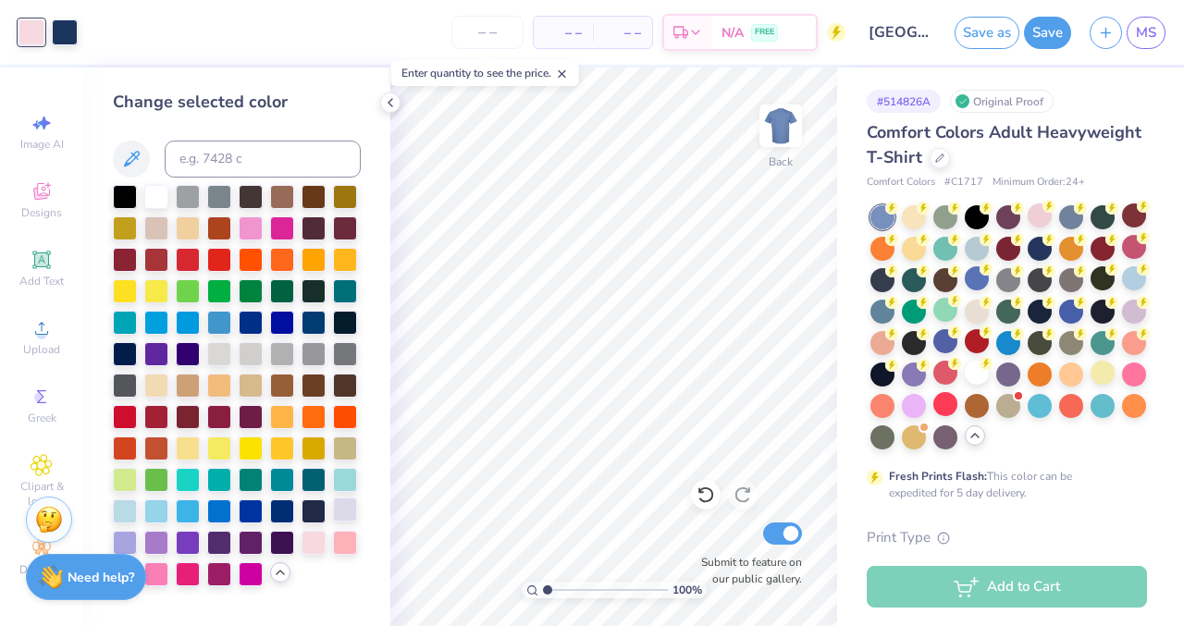
click at [349, 519] on div at bounding box center [345, 510] width 24 height 24
click at [313, 540] on div at bounding box center [313, 541] width 24 height 24
click at [338, 544] on div at bounding box center [345, 541] width 24 height 24
click at [309, 544] on div at bounding box center [313, 541] width 24 height 24
click at [189, 256] on div at bounding box center [188, 258] width 24 height 24
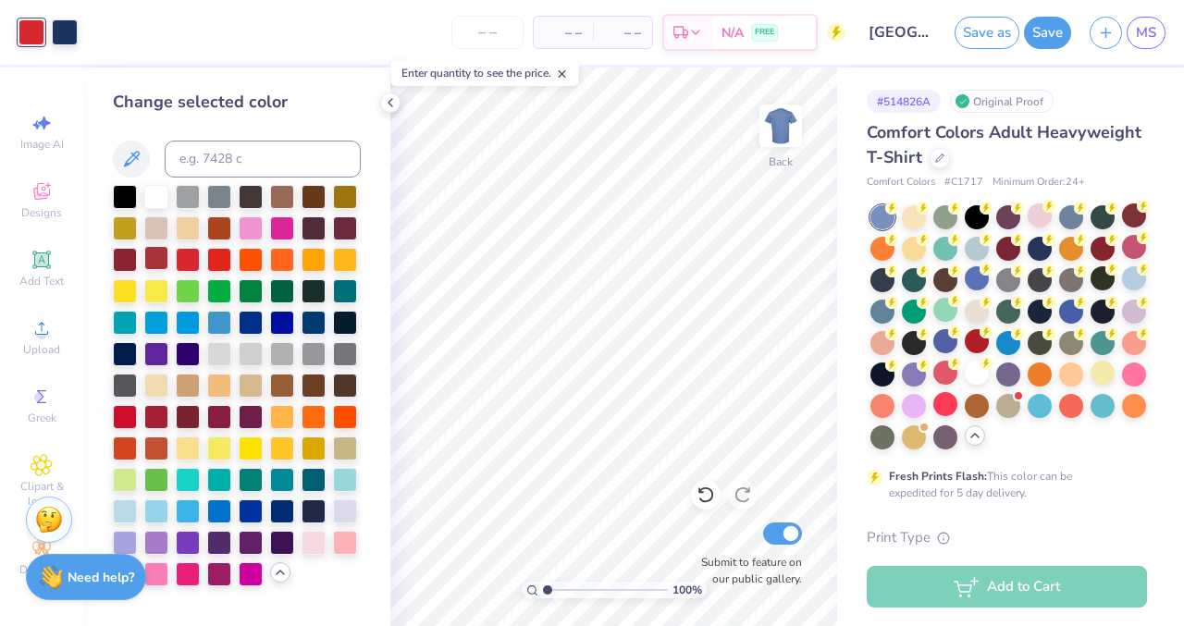
click at [154, 264] on div at bounding box center [156, 258] width 24 height 24
click at [127, 266] on div at bounding box center [125, 258] width 24 height 24
click at [190, 514] on div at bounding box center [188, 510] width 24 height 24
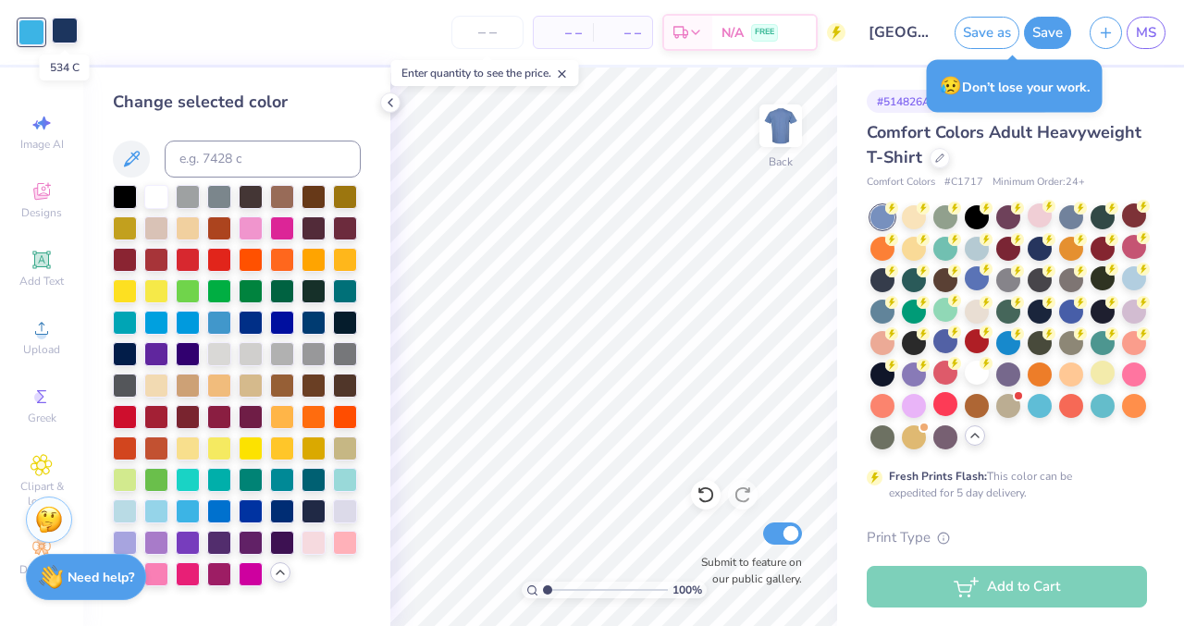
click at [68, 34] on div at bounding box center [65, 31] width 26 height 26
click at [160, 409] on div at bounding box center [156, 415] width 24 height 24
click at [214, 415] on div at bounding box center [219, 415] width 24 height 24
click at [157, 261] on div at bounding box center [156, 258] width 24 height 24
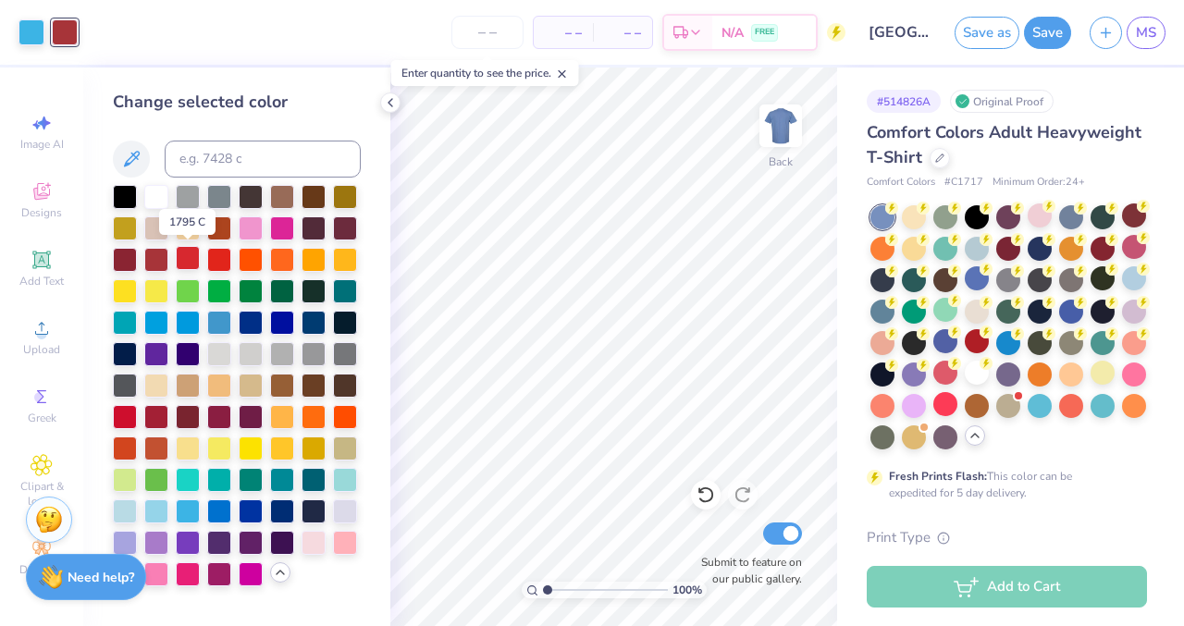
click at [187, 261] on div at bounding box center [188, 258] width 24 height 24
click at [213, 264] on div at bounding box center [219, 258] width 24 height 24
click at [154, 408] on div at bounding box center [156, 415] width 24 height 24
click at [29, 35] on div at bounding box center [31, 31] width 26 height 26
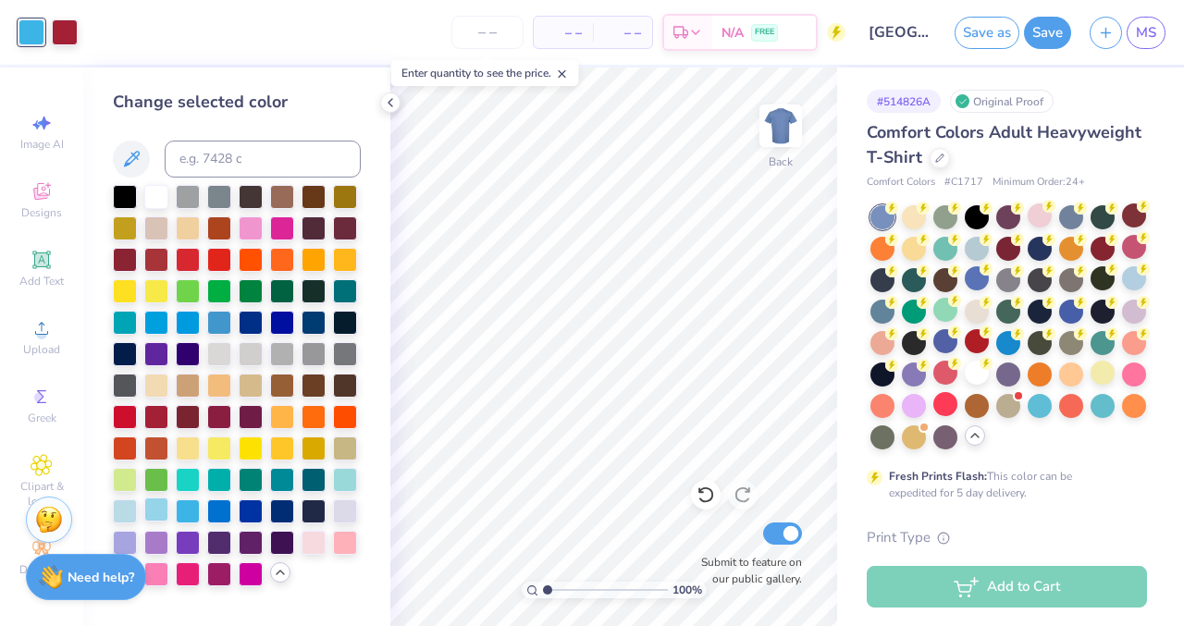
click at [164, 521] on div at bounding box center [156, 510] width 24 height 24
click at [121, 511] on div at bounding box center [125, 510] width 24 height 24
click at [153, 512] on div at bounding box center [156, 510] width 24 height 24
click at [65, 34] on div at bounding box center [65, 31] width 26 height 26
click at [122, 358] on div at bounding box center [125, 352] width 24 height 24
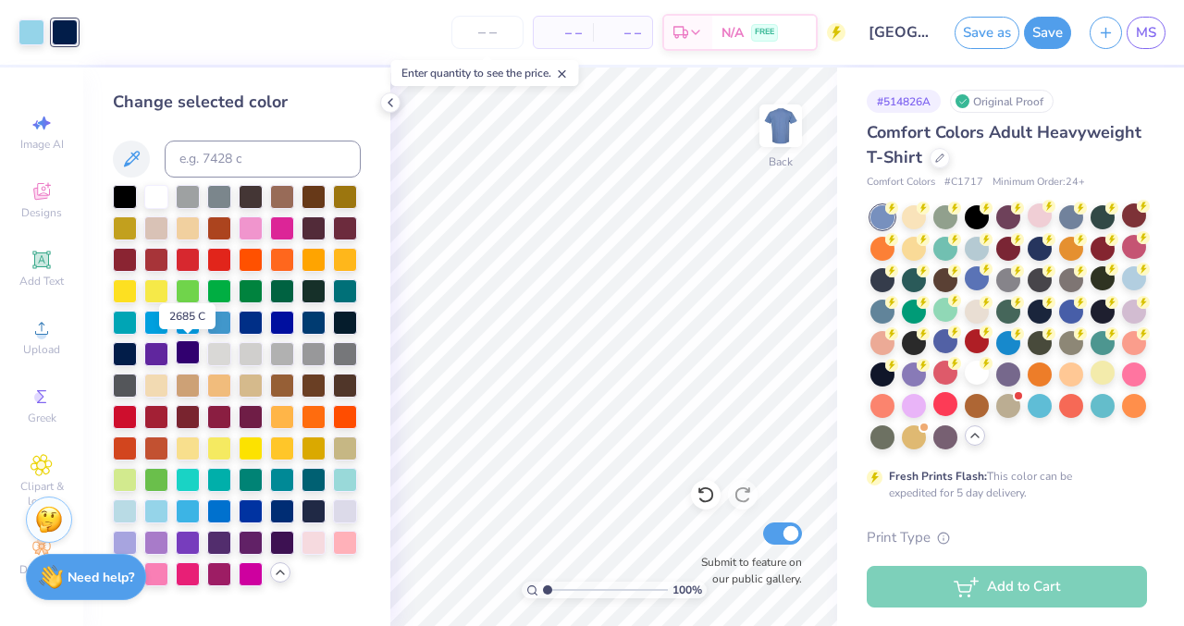
click at [192, 351] on div at bounding box center [188, 352] width 24 height 24
click at [125, 360] on div at bounding box center [125, 352] width 24 height 24
click at [280, 514] on div at bounding box center [282, 510] width 24 height 24
click at [124, 348] on div at bounding box center [125, 352] width 24 height 24
click at [316, 516] on div at bounding box center [313, 510] width 24 height 24
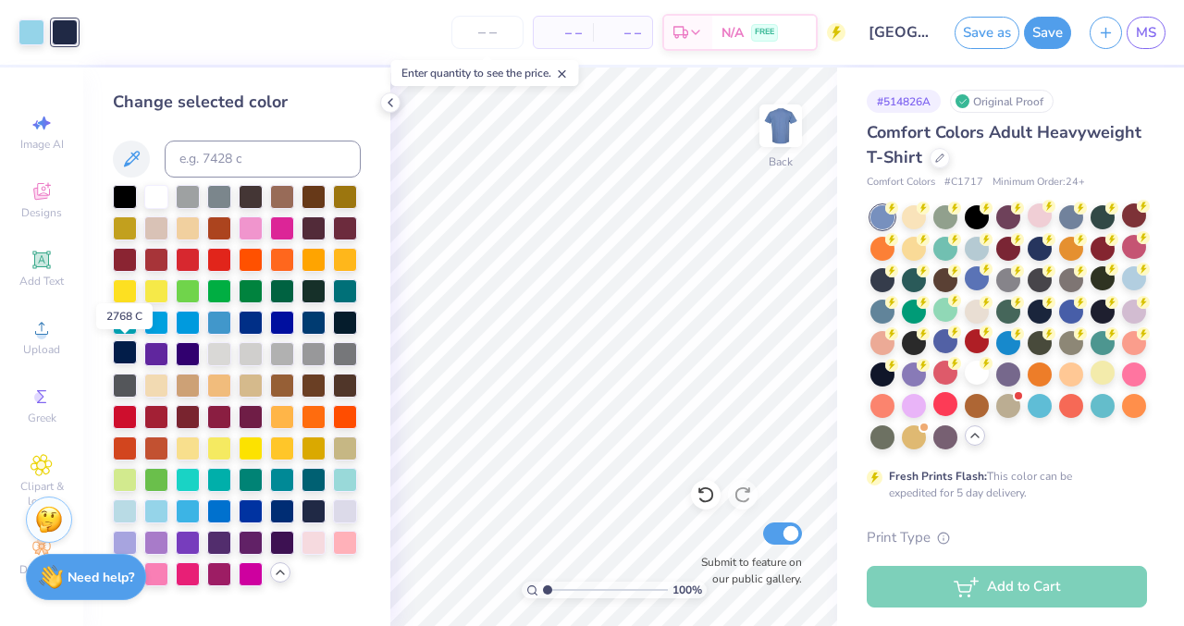
click at [125, 349] on div at bounding box center [125, 352] width 24 height 24
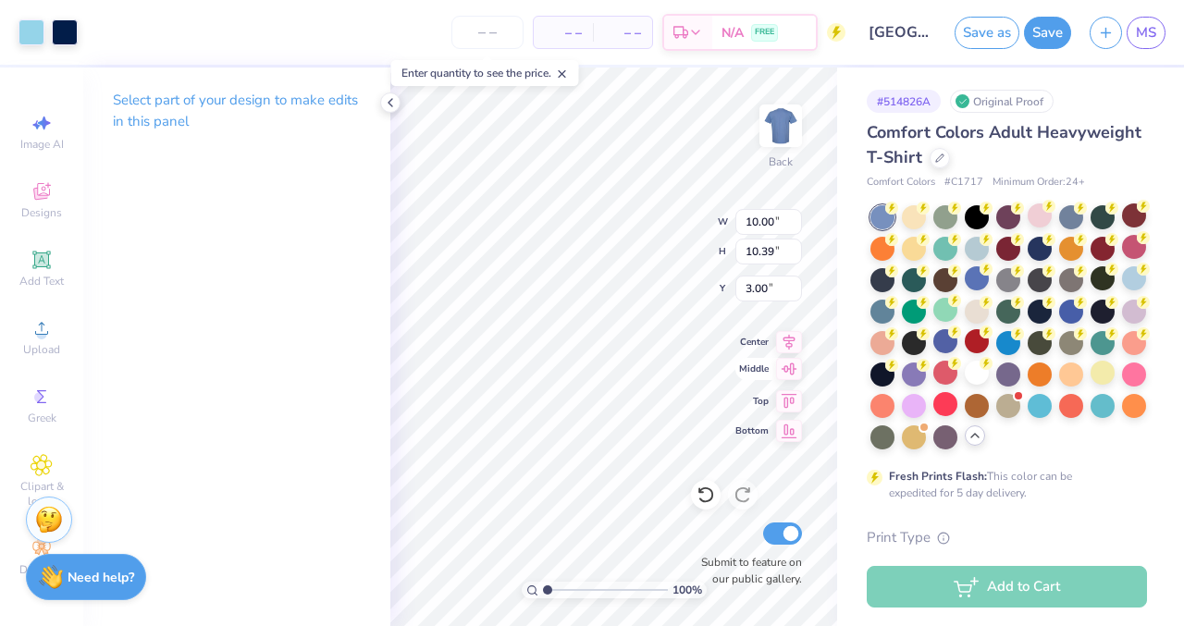
click at [784, 375] on icon at bounding box center [789, 369] width 26 height 22
click at [702, 497] on icon at bounding box center [705, 494] width 18 height 18
type input "3.00"
click at [712, 498] on icon at bounding box center [705, 494] width 18 height 18
click at [710, 506] on div at bounding box center [706, 495] width 30 height 30
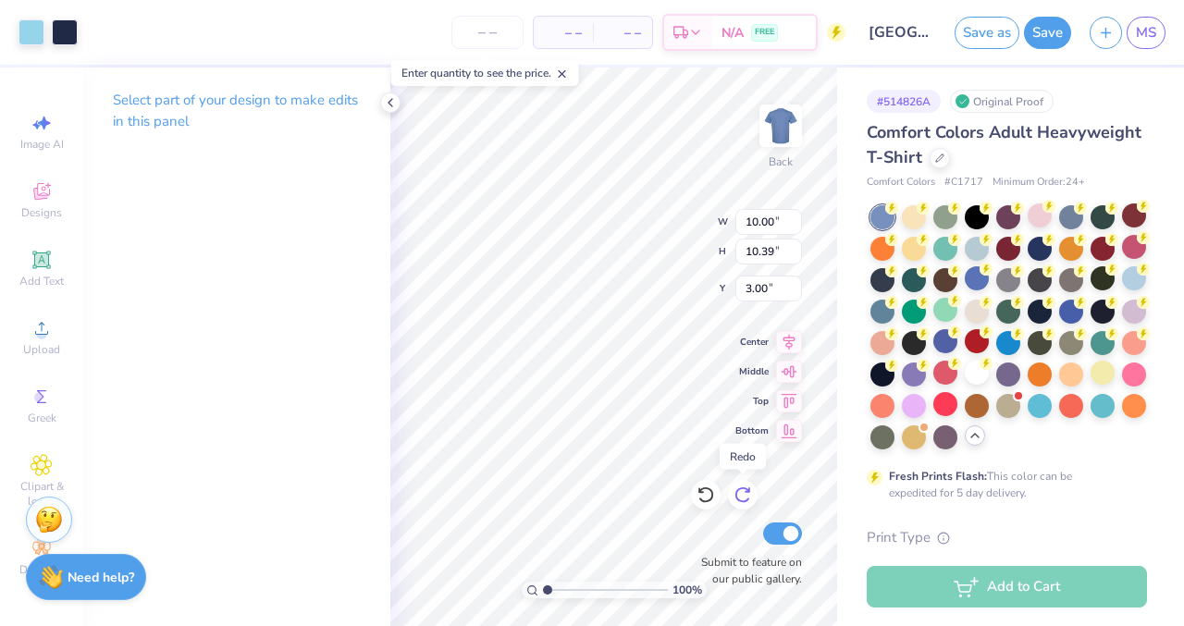
click at [741, 503] on icon at bounding box center [742, 494] width 18 height 18
click at [696, 496] on icon at bounding box center [705, 494] width 18 height 18
click at [390, 98] on icon at bounding box center [390, 102] width 15 height 15
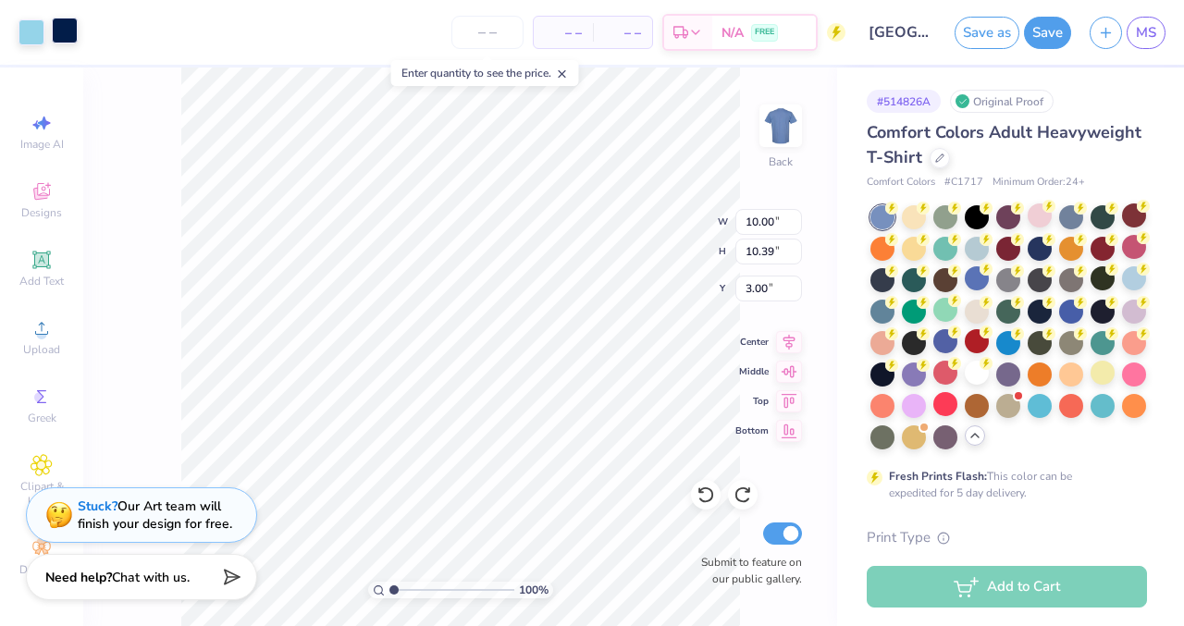
click at [64, 42] on div at bounding box center [65, 31] width 26 height 26
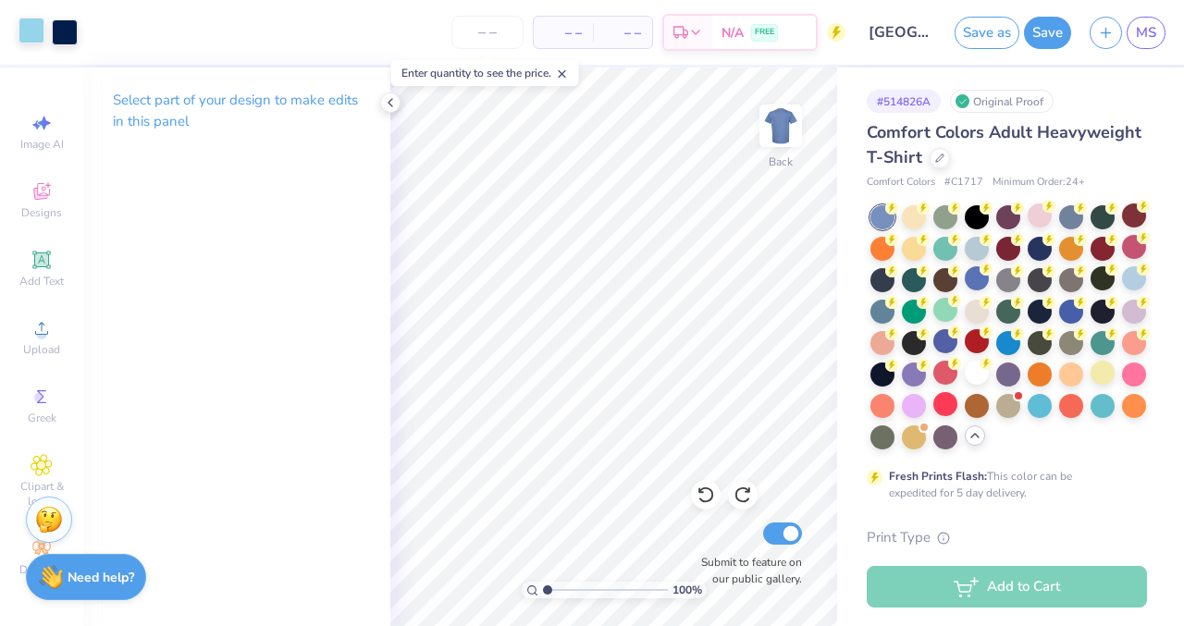
click at [27, 32] on div at bounding box center [31, 31] width 26 height 26
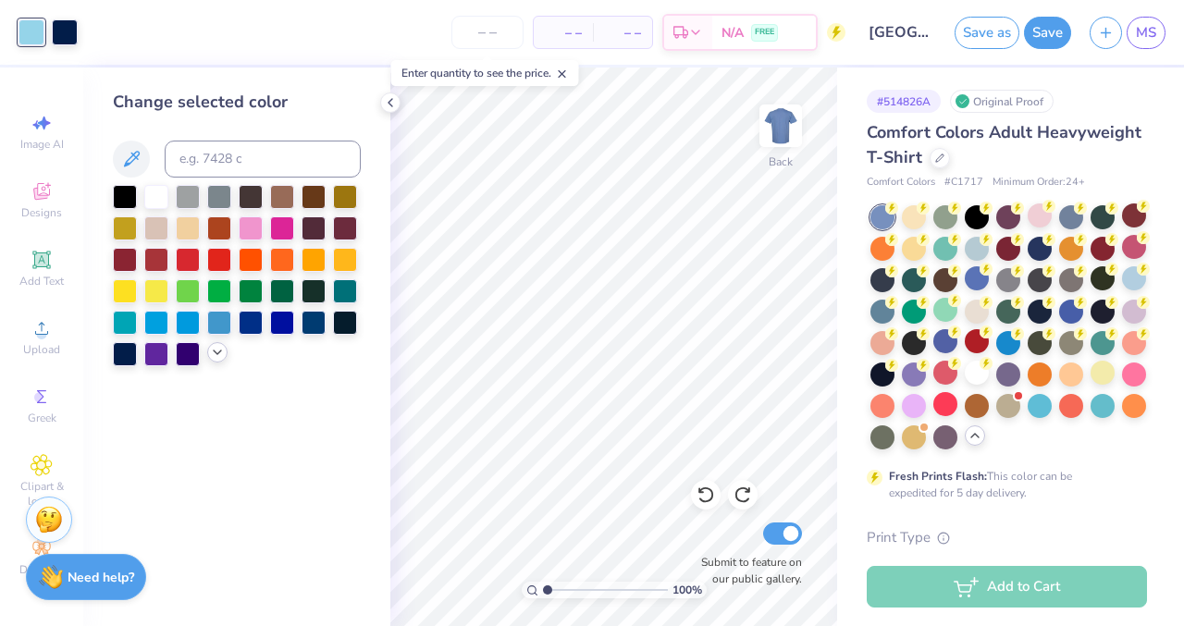
click at [211, 361] on div at bounding box center [237, 275] width 248 height 181
click at [217, 349] on icon at bounding box center [217, 352] width 15 height 15
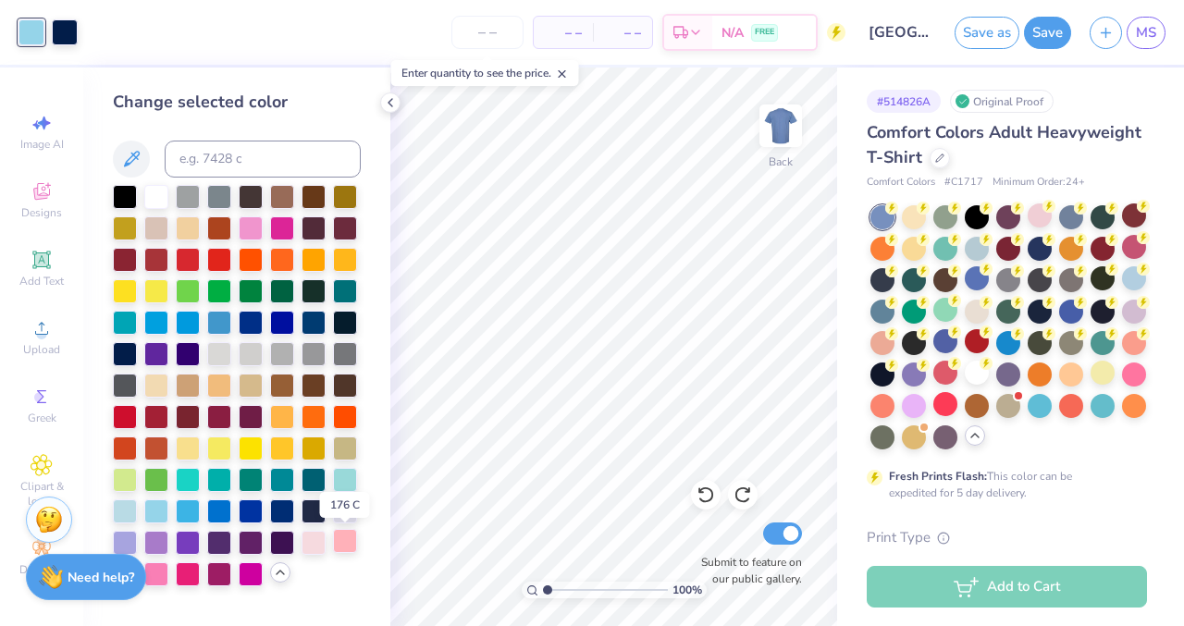
click at [350, 537] on div at bounding box center [345, 541] width 24 height 24
click at [168, 518] on div at bounding box center [156, 510] width 24 height 24
click at [185, 515] on div at bounding box center [188, 510] width 24 height 24
click at [116, 515] on div at bounding box center [125, 510] width 24 height 24
click at [1131, 237] on div at bounding box center [1134, 247] width 24 height 24
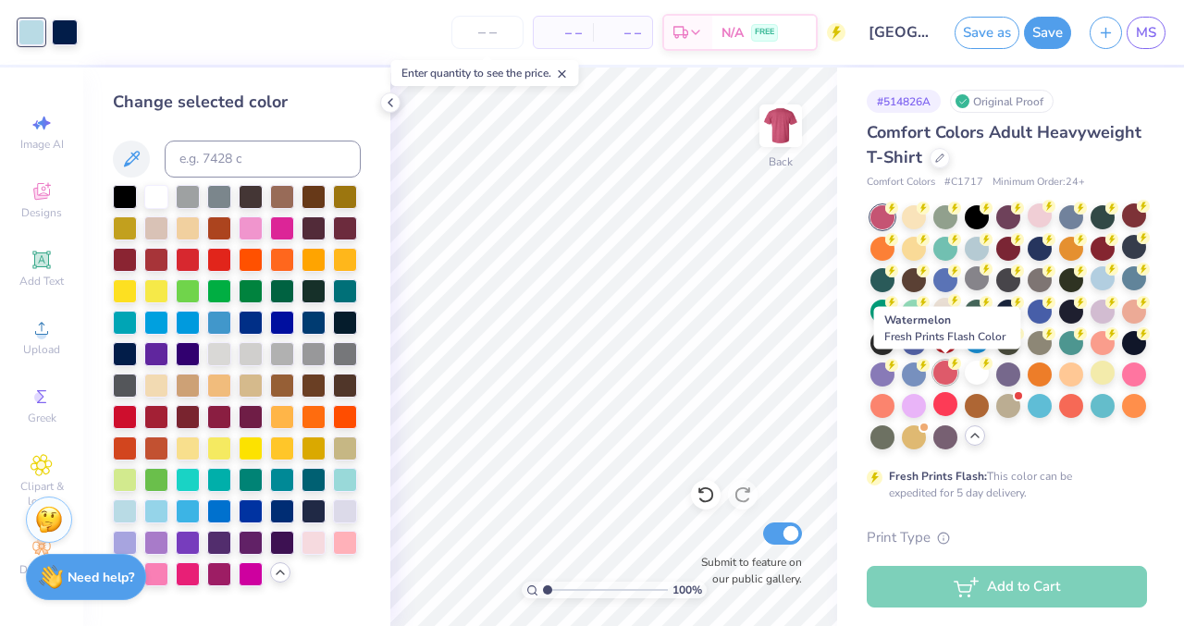
click at [942, 375] on div at bounding box center [945, 373] width 24 height 24
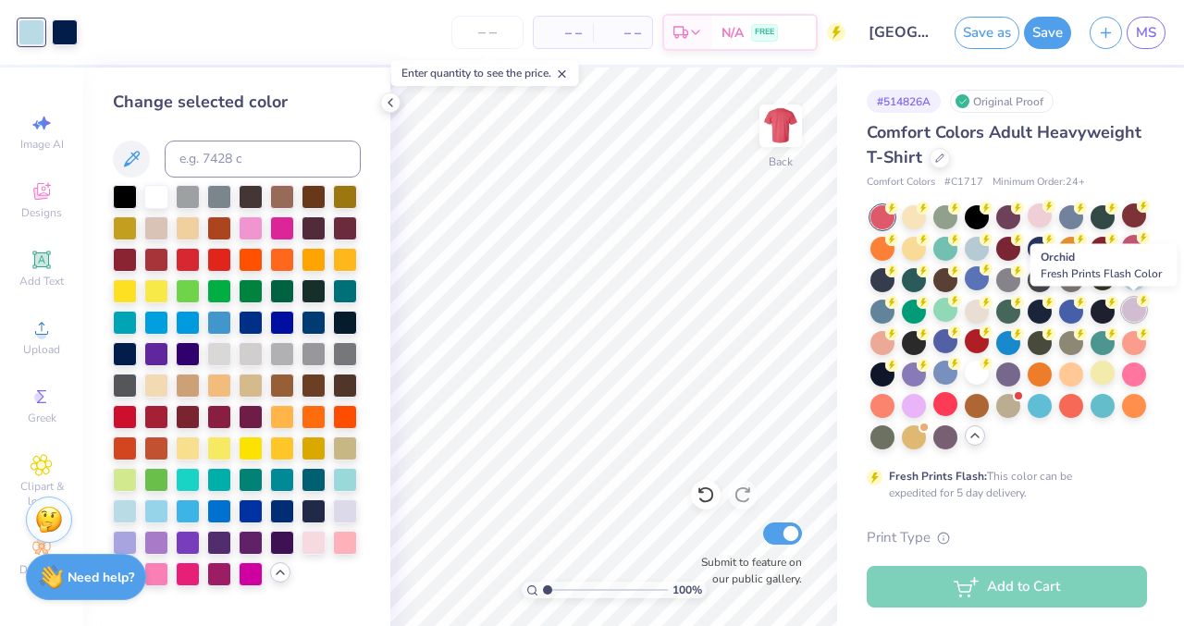
click at [1136, 309] on div at bounding box center [1134, 310] width 24 height 24
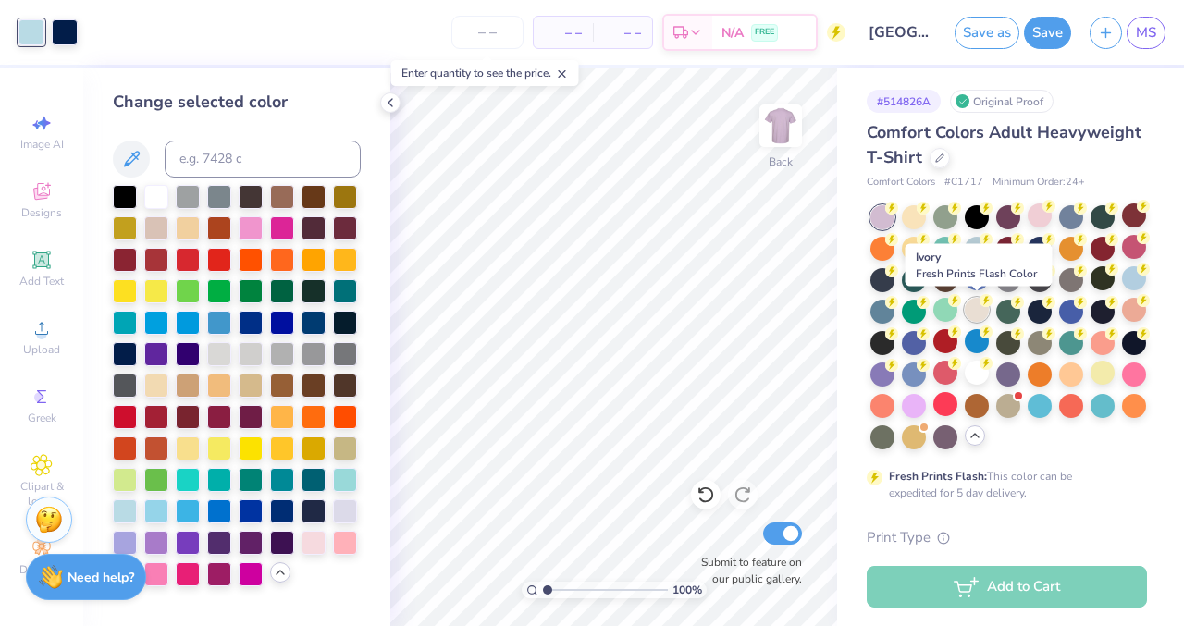
click at [978, 313] on div at bounding box center [977, 310] width 24 height 24
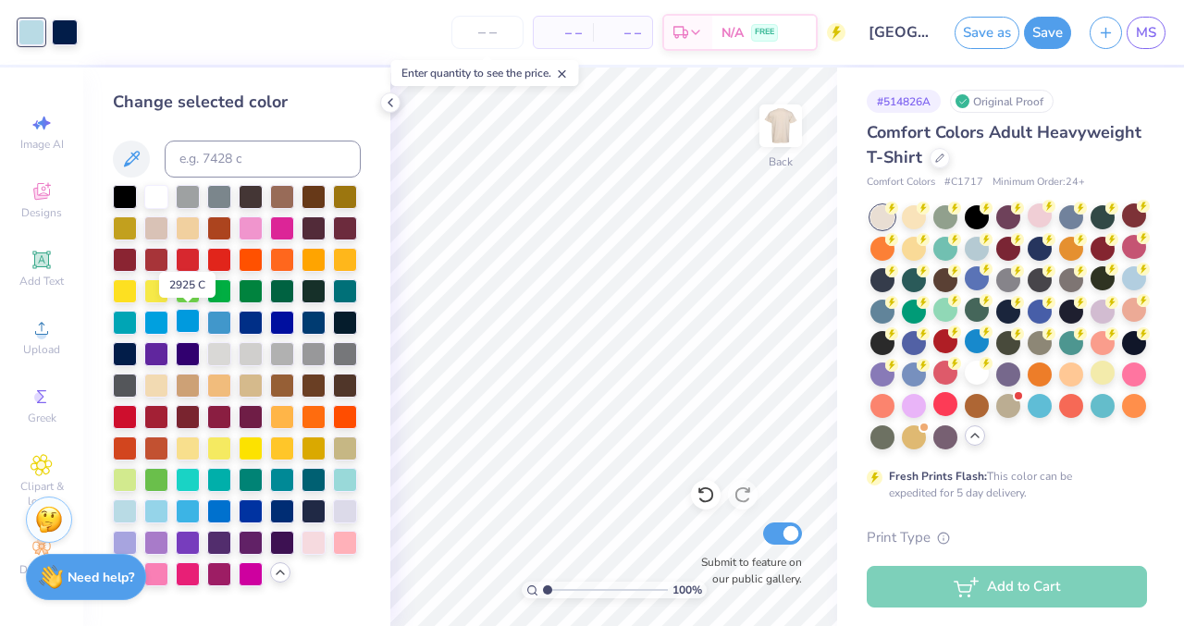
click at [192, 317] on div at bounding box center [188, 321] width 24 height 24
click at [215, 317] on div at bounding box center [219, 321] width 24 height 24
click at [981, 250] on div at bounding box center [977, 247] width 24 height 24
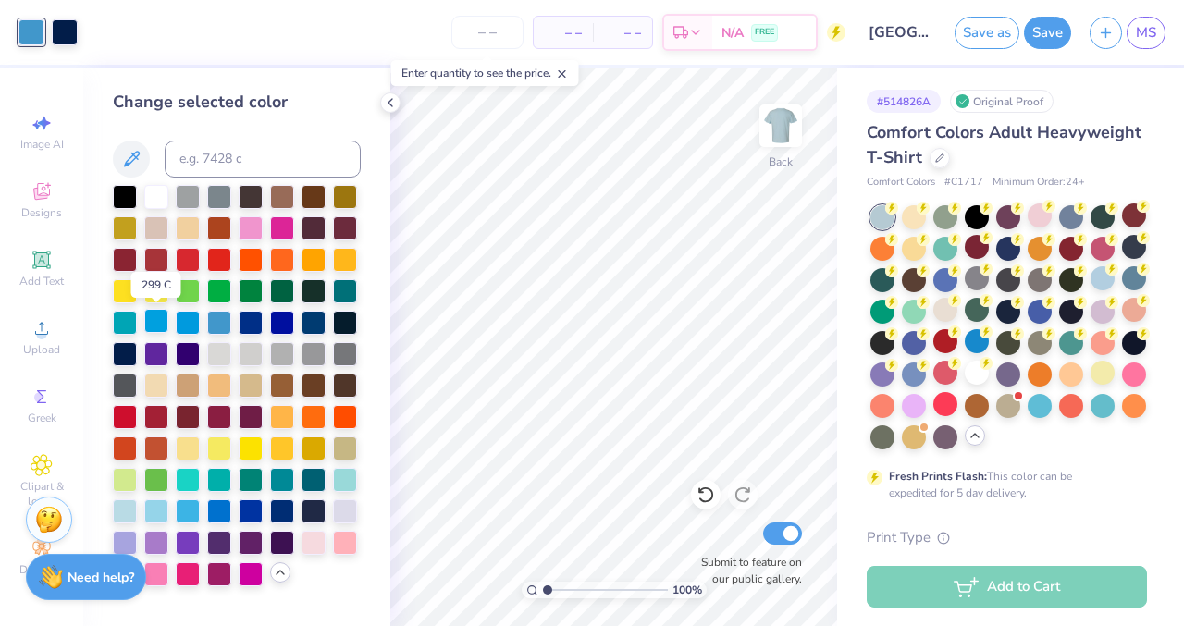
click at [157, 323] on div at bounding box center [156, 321] width 24 height 24
click at [185, 321] on div at bounding box center [188, 321] width 24 height 24
click at [217, 321] on div at bounding box center [219, 321] width 24 height 24
click at [126, 419] on div at bounding box center [125, 415] width 24 height 24
click at [225, 263] on div at bounding box center [219, 258] width 24 height 24
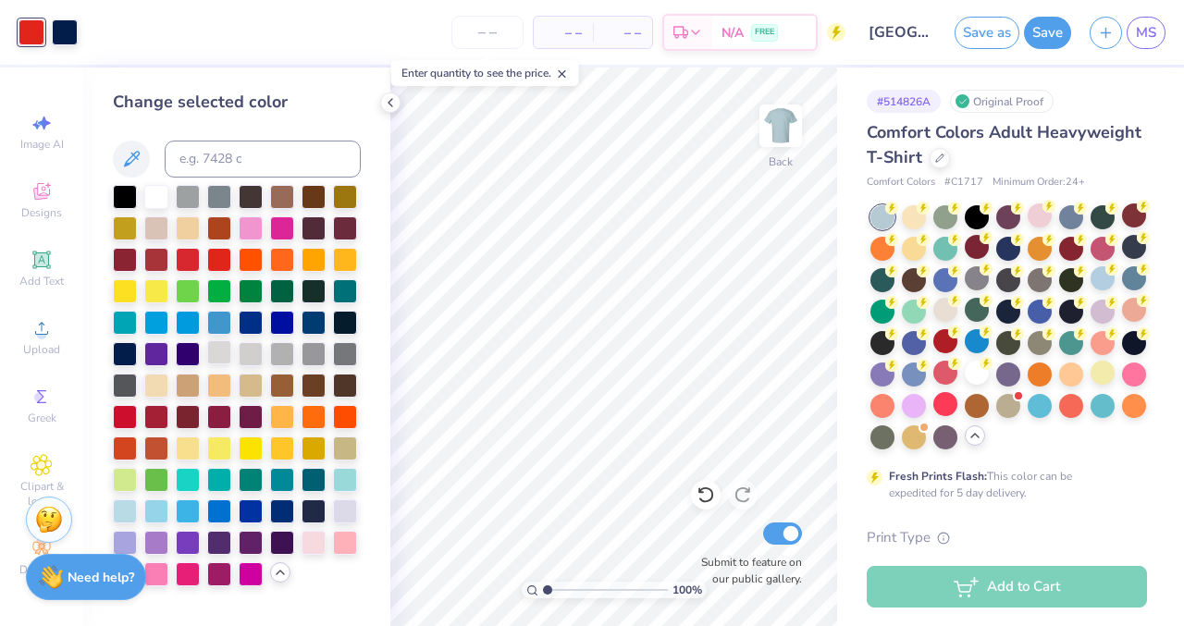
click at [216, 342] on div at bounding box center [219, 352] width 24 height 24
click at [224, 323] on div at bounding box center [219, 321] width 24 height 24
click at [1125, 280] on div at bounding box center [1134, 278] width 24 height 24
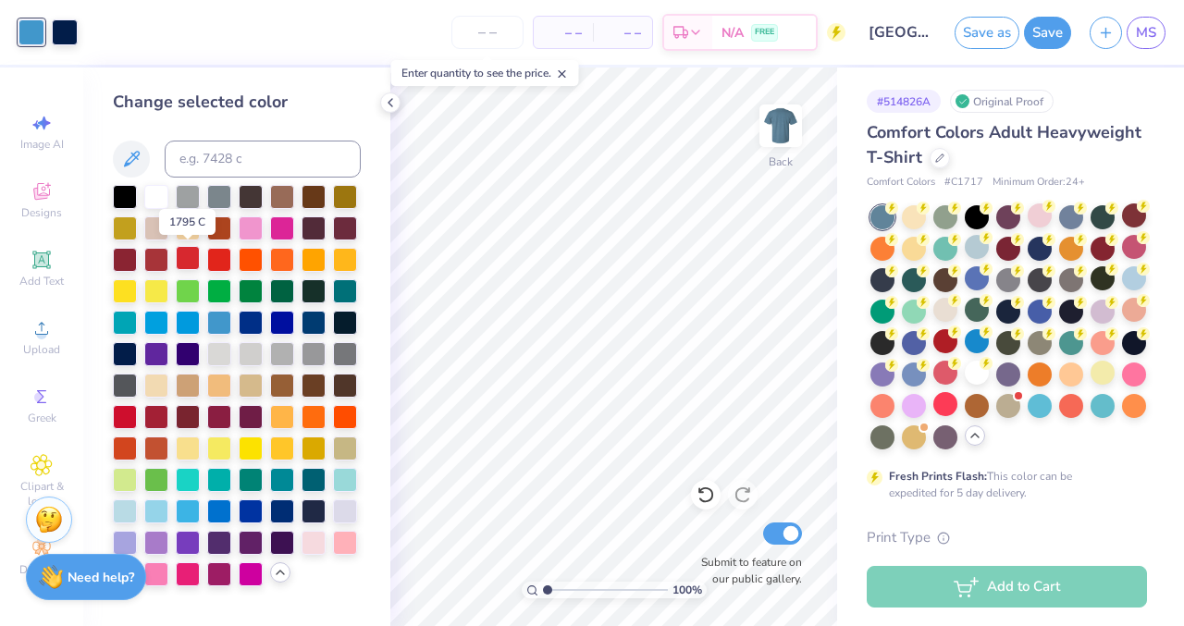
click at [187, 260] on div at bounding box center [188, 258] width 24 height 24
click at [222, 315] on div at bounding box center [219, 323] width 24 height 24
click at [188, 324] on div at bounding box center [188, 321] width 24 height 24
click at [161, 323] on div at bounding box center [156, 321] width 24 height 24
click at [158, 499] on div at bounding box center [156, 510] width 24 height 24
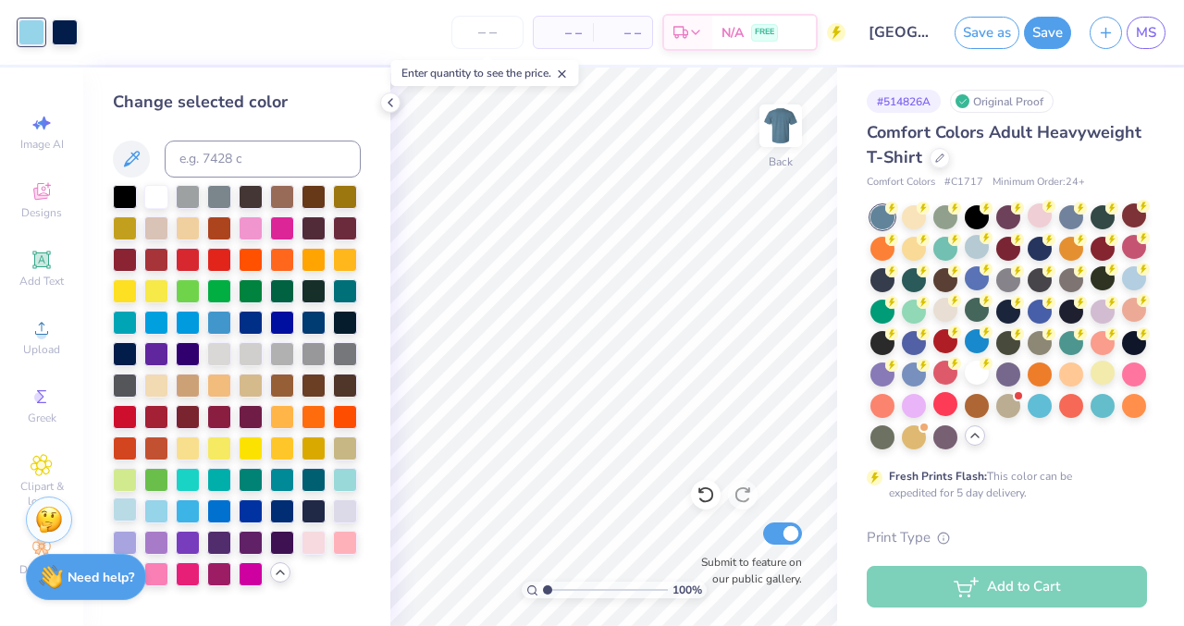
click at [134, 511] on div at bounding box center [125, 510] width 24 height 24
click at [153, 512] on div at bounding box center [156, 510] width 24 height 24
click at [1052, 27] on button "Save" at bounding box center [1047, 30] width 47 height 32
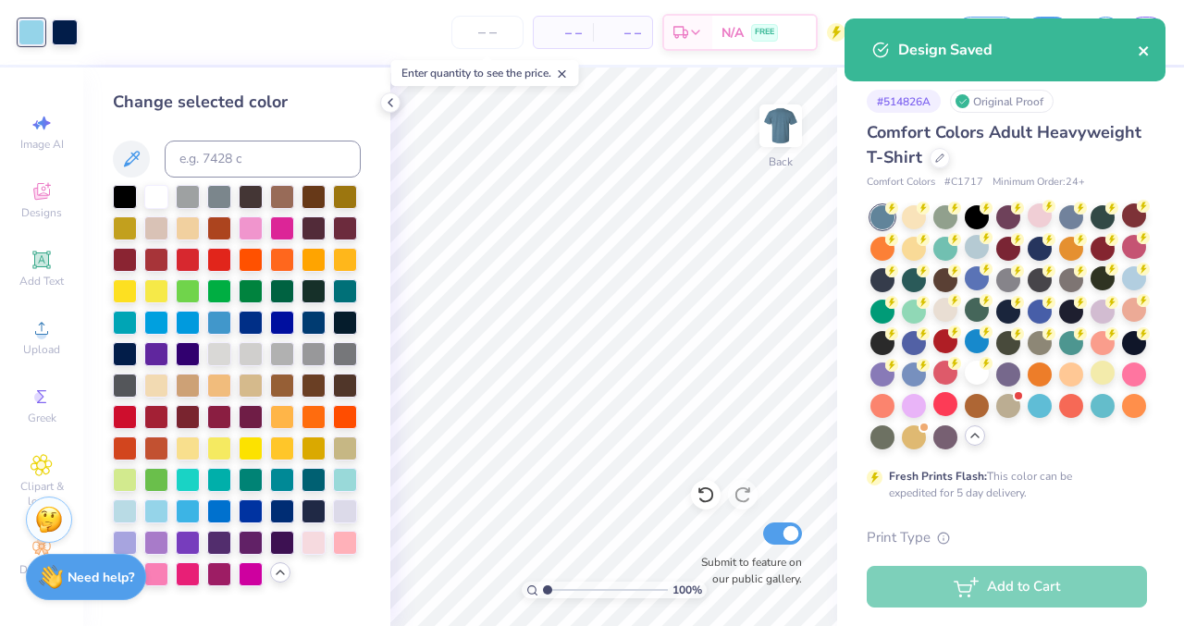
click at [1145, 49] on icon "close" at bounding box center [1142, 50] width 9 height 9
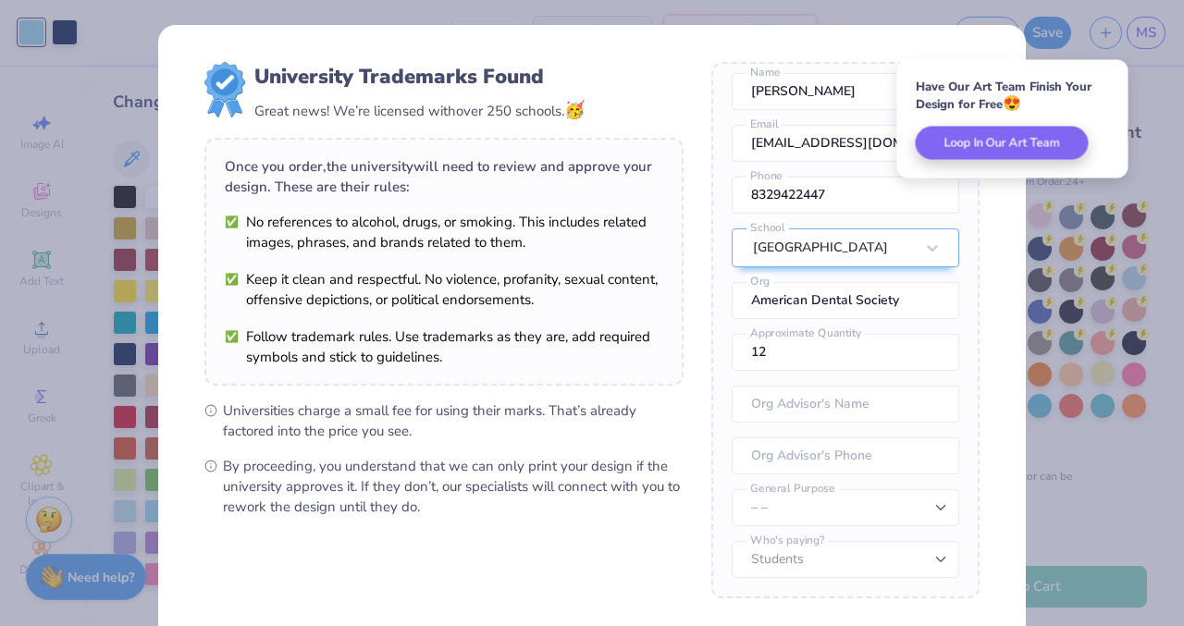
scroll to position [178, 0]
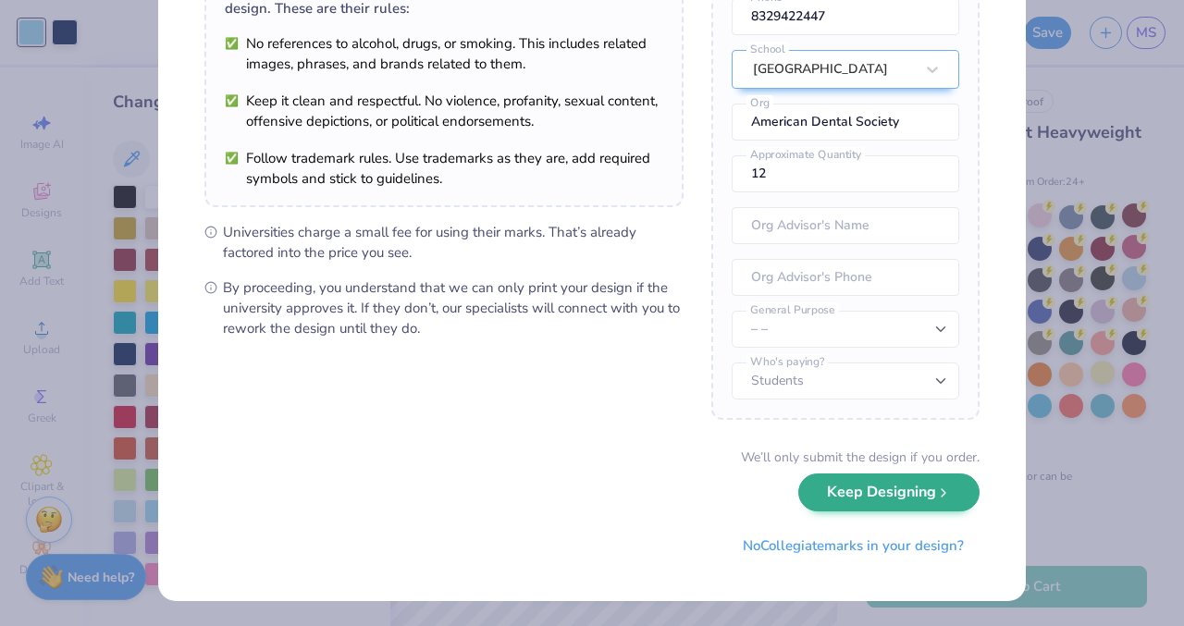
click at [954, 512] on div "We’ll only submit the design if you order. Keep Designing No Collegiate marks i…" at bounding box center [591, 506] width 775 height 117
click at [902, 500] on button "Keep Designing" at bounding box center [888, 492] width 181 height 38
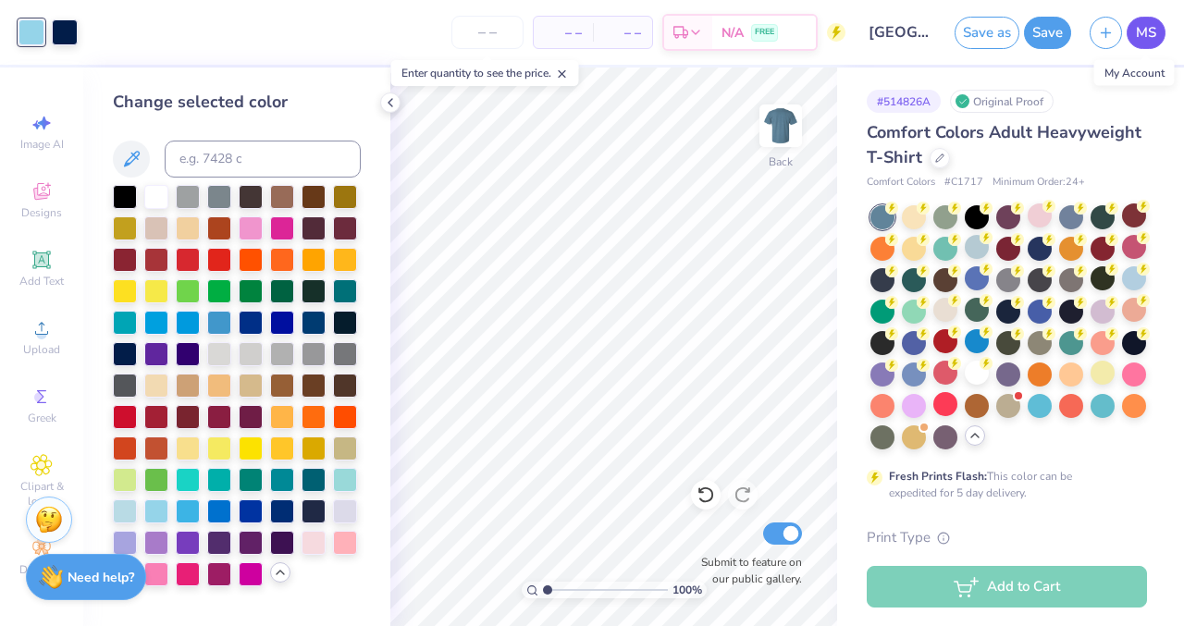
click at [1151, 31] on span "MS" at bounding box center [1146, 32] width 20 height 21
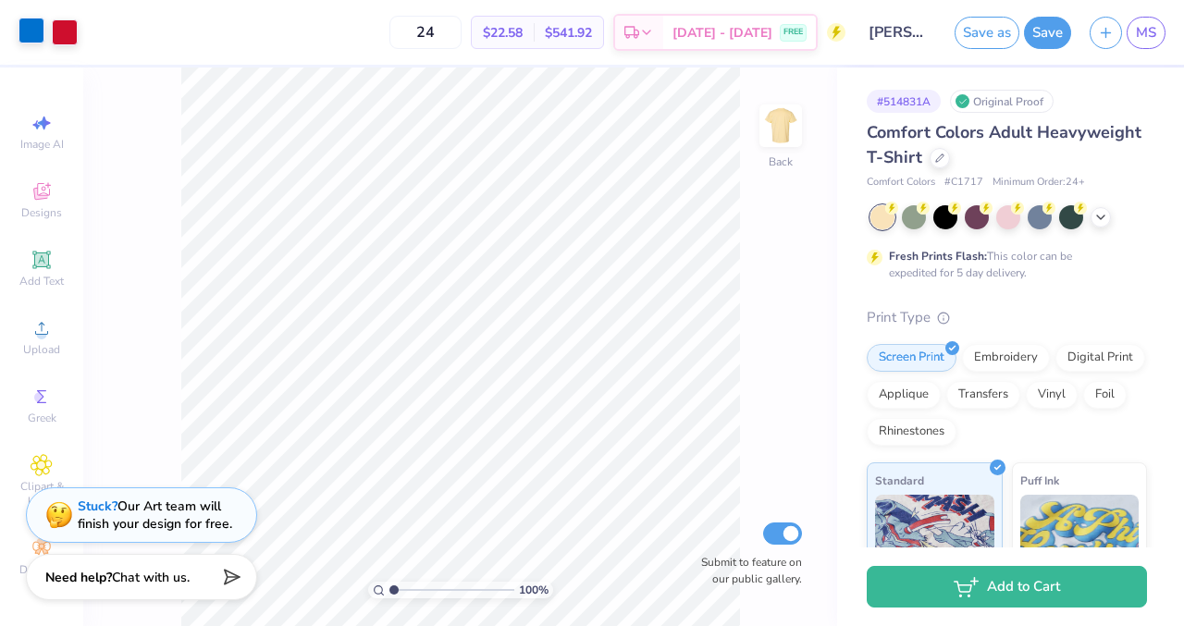
click at [39, 34] on div at bounding box center [31, 31] width 26 height 26
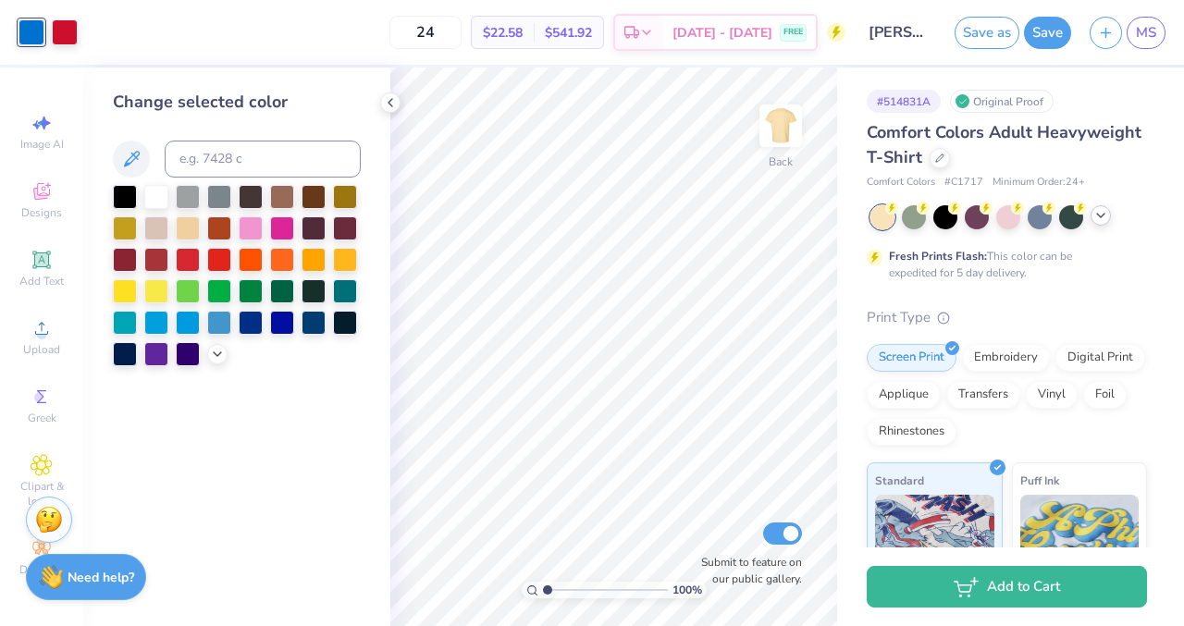
click at [1096, 221] on icon at bounding box center [1100, 215] width 15 height 15
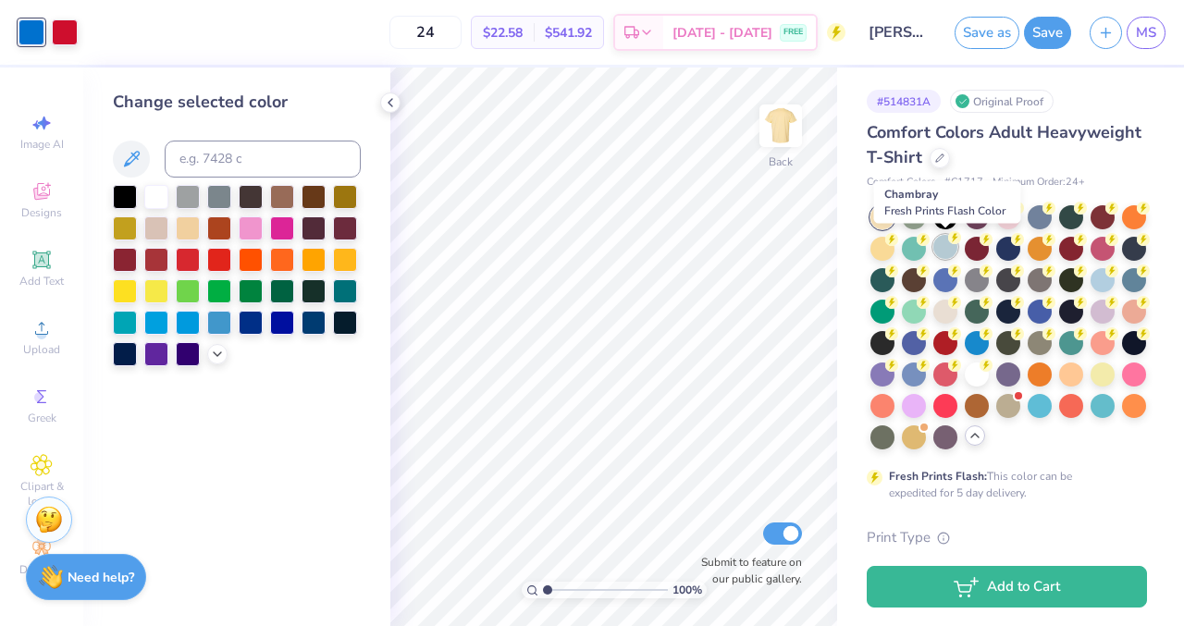
click at [939, 239] on div at bounding box center [945, 247] width 24 height 24
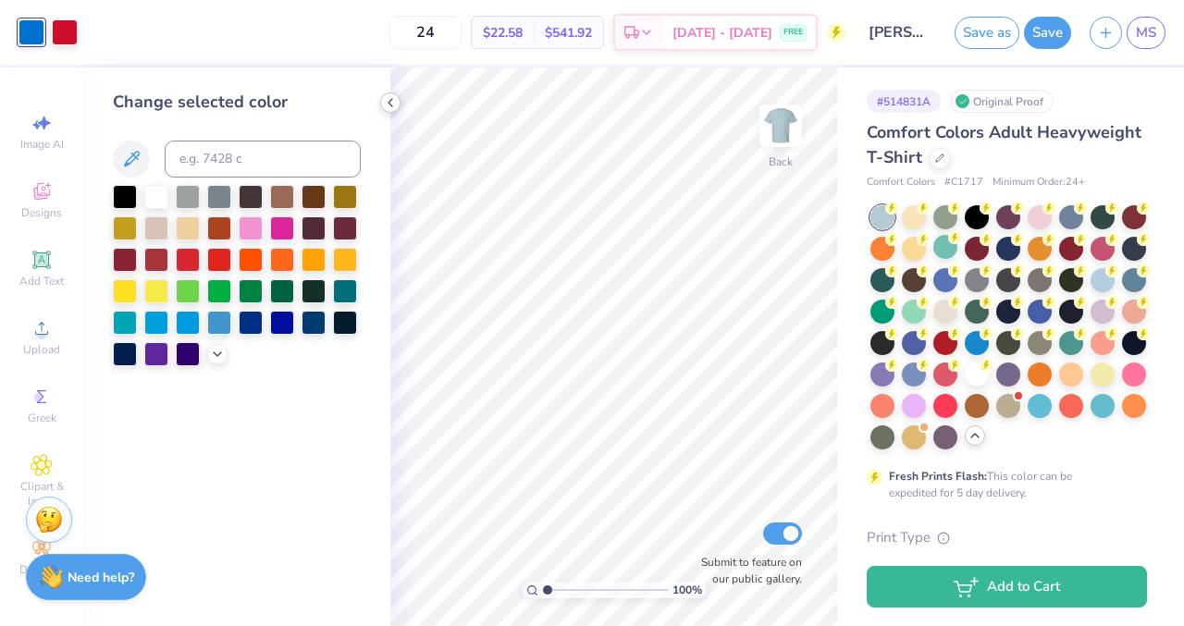
click at [391, 104] on icon at bounding box center [390, 102] width 15 height 15
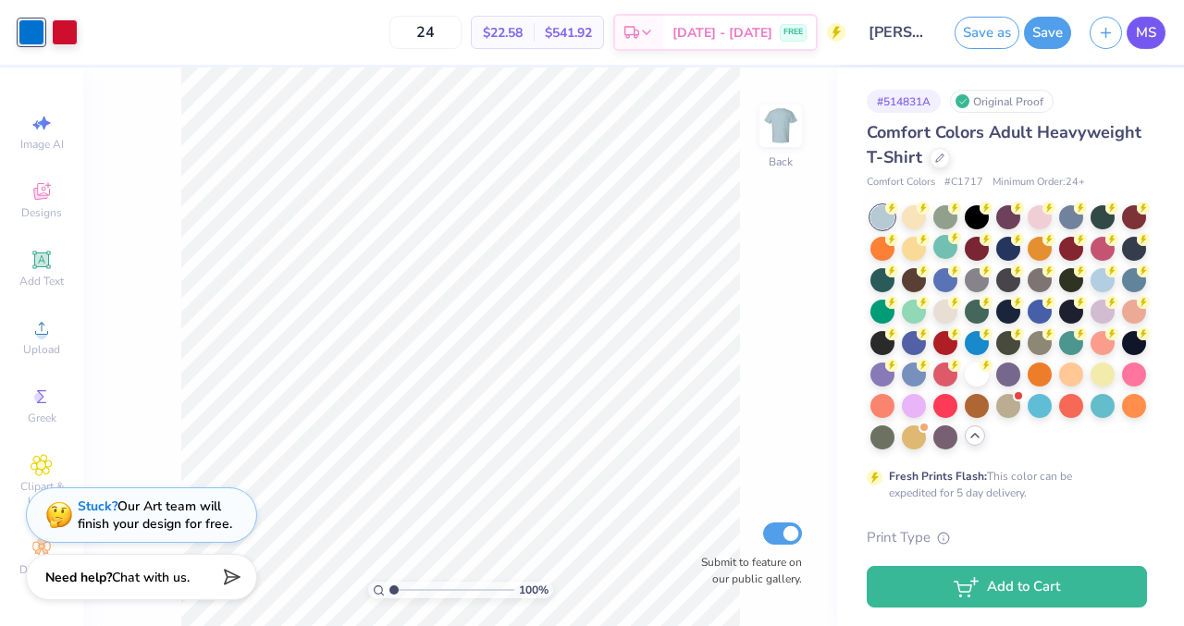
click at [1158, 33] on link "MS" at bounding box center [1145, 33] width 39 height 32
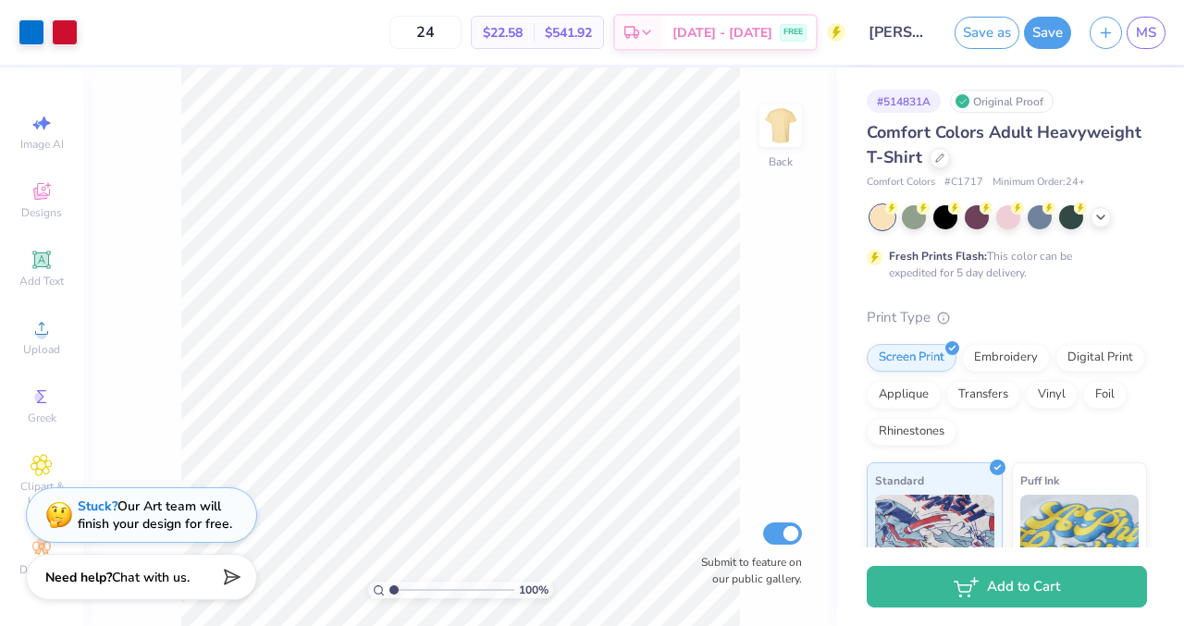
click at [1158, 48] on div "MS" at bounding box center [1145, 33] width 39 height 32
click at [1149, 44] on link "MS" at bounding box center [1145, 33] width 39 height 32
